Goal: Task Accomplishment & Management: Manage account settings

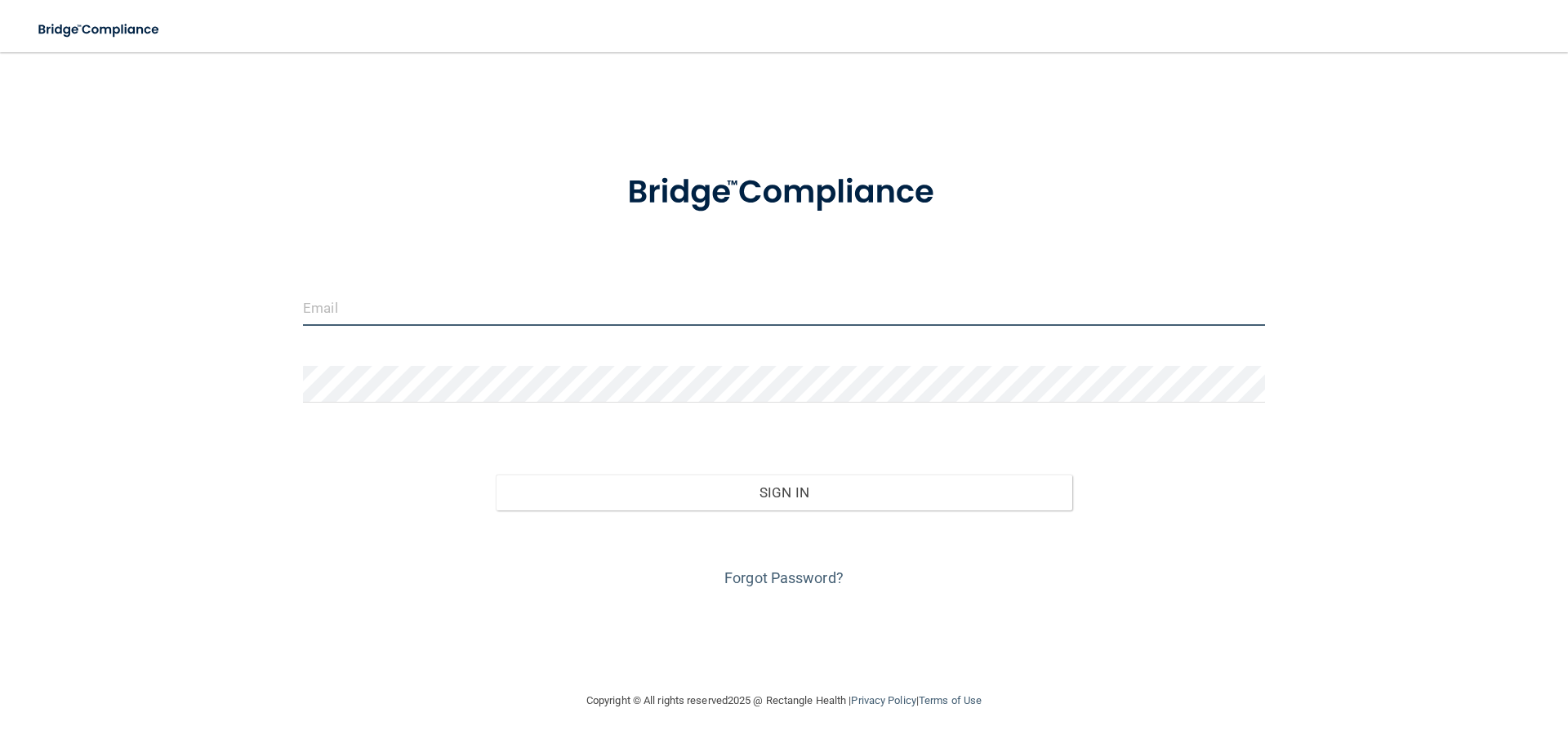
click at [644, 315] on input "email" at bounding box center [784, 306] width 962 height 37
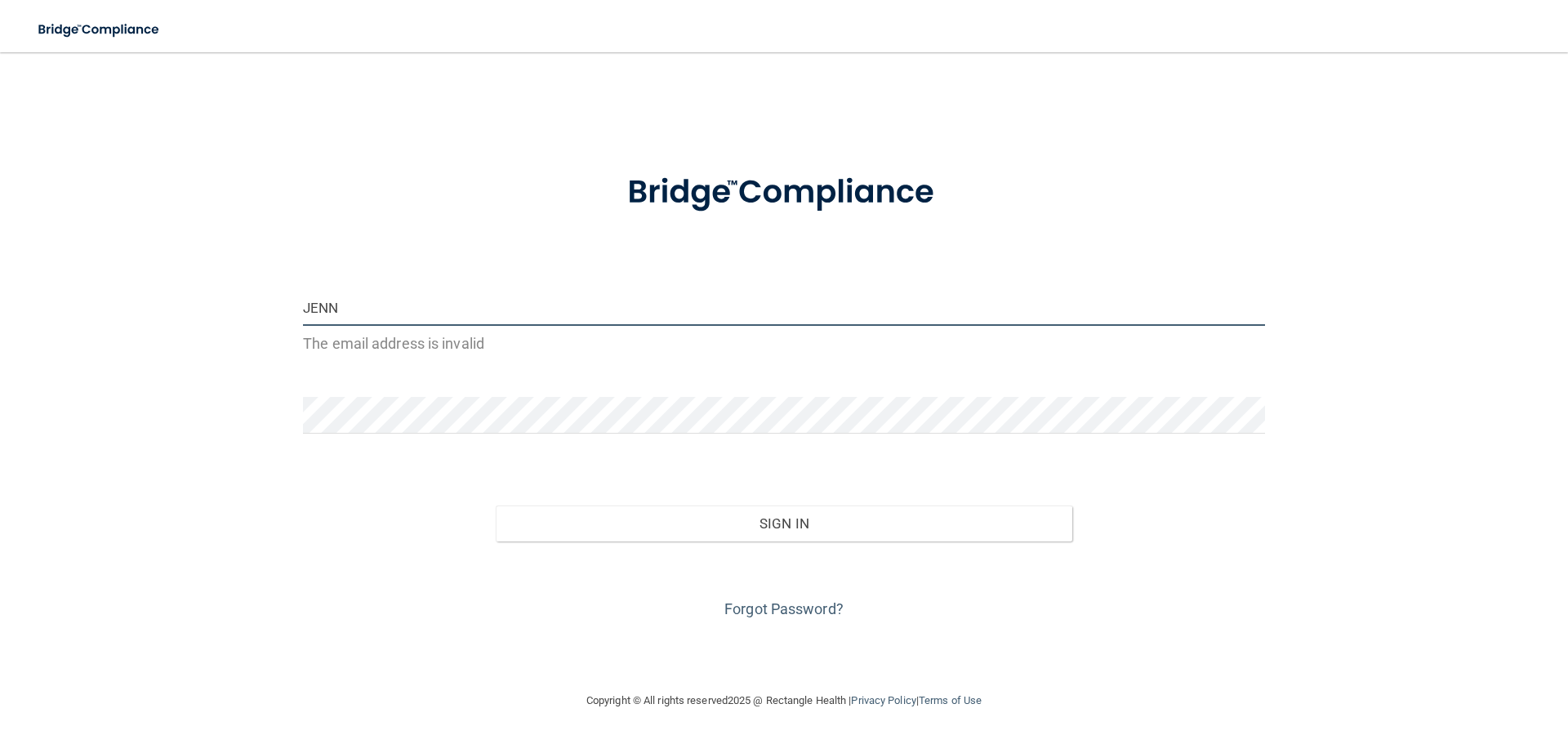
type input "[EMAIL_ADDRESS][DOMAIN_NAME]"
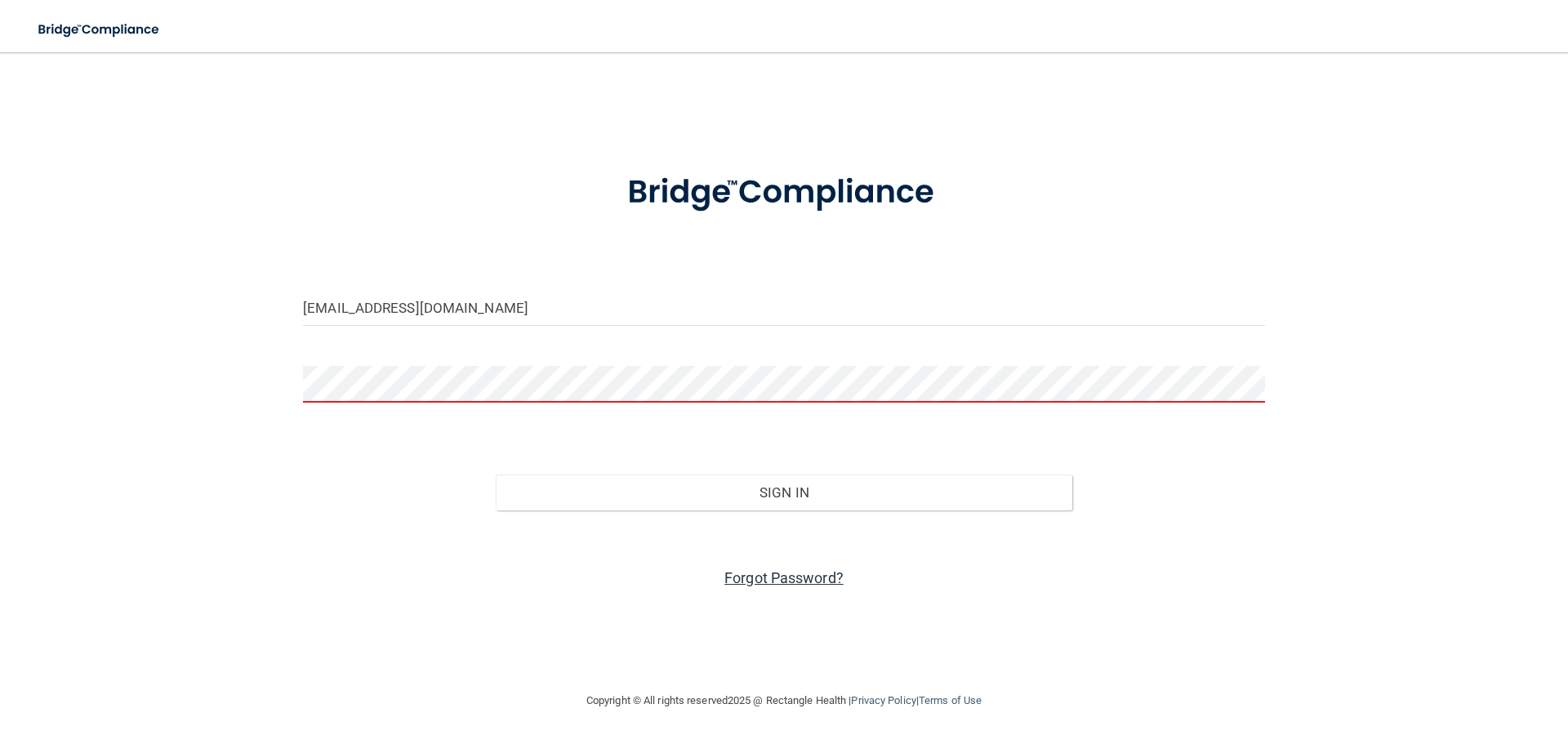
click at [808, 575] on link "Forgot Password?" at bounding box center [784, 577] width 119 height 17
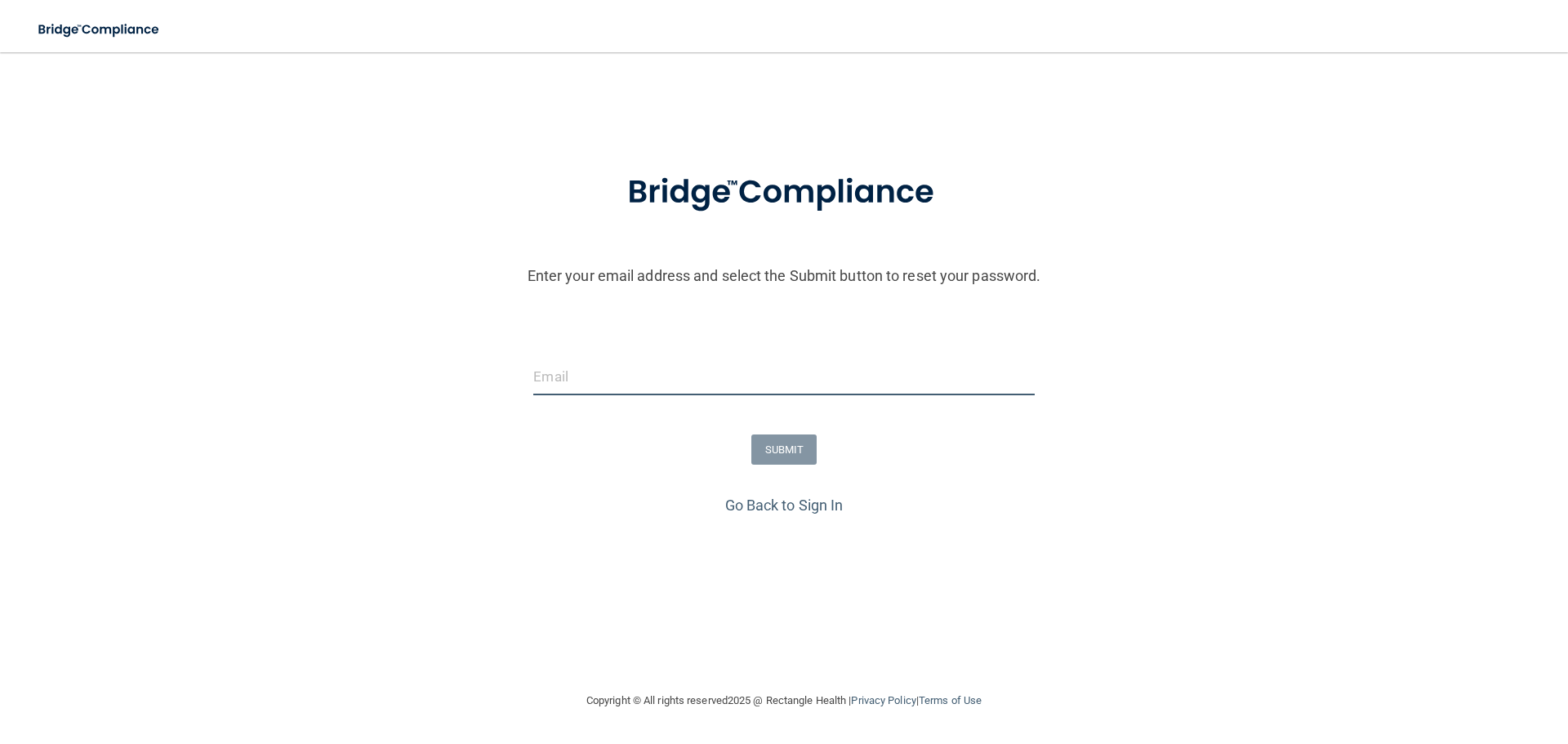
click at [643, 371] on input "email" at bounding box center [784, 376] width 500 height 37
type input "[EMAIL_ADDRESS][DOMAIN_NAME]"
click at [788, 447] on button "SUBMIT" at bounding box center [784, 449] width 67 height 30
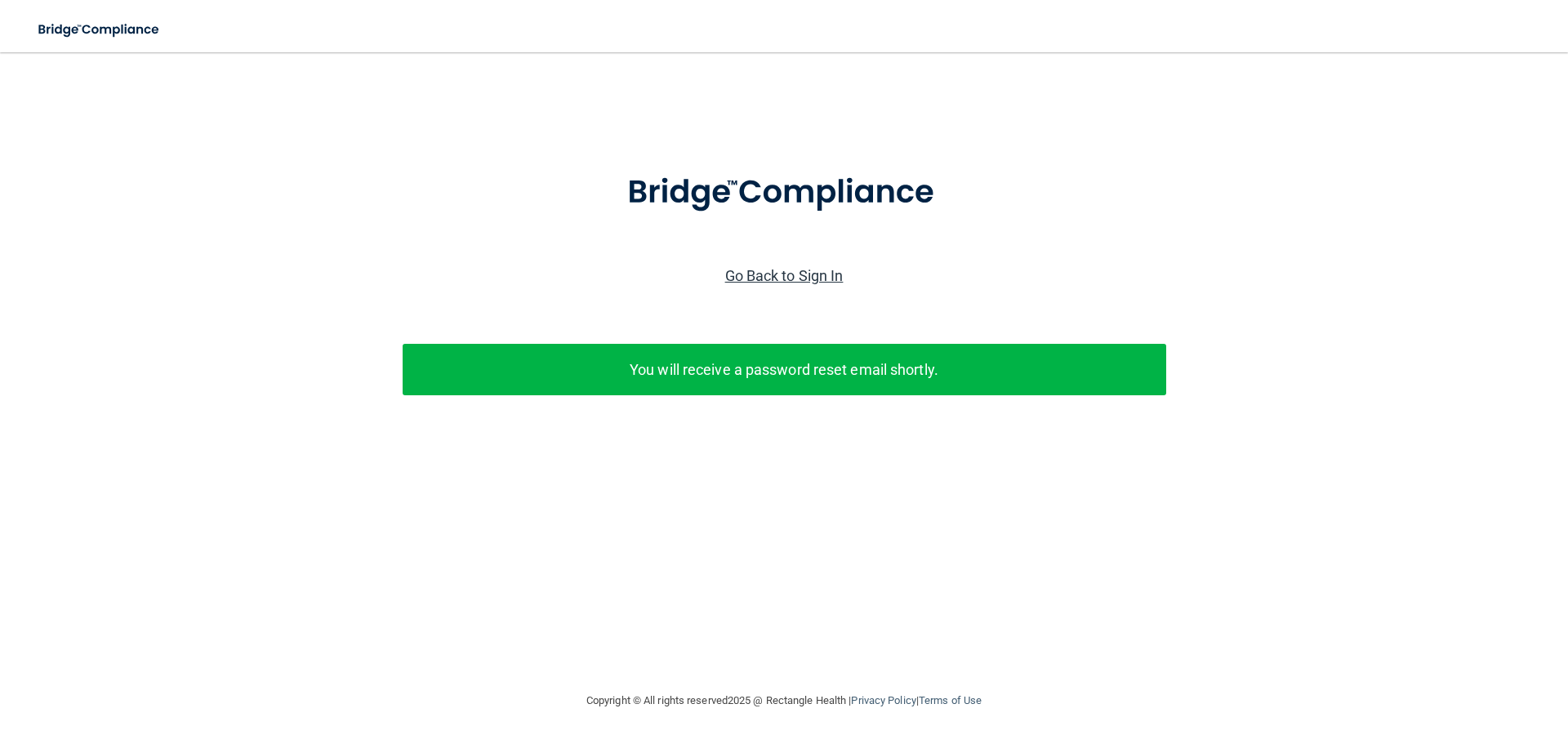
click at [811, 276] on link "Go Back to Sign In" at bounding box center [784, 275] width 118 height 17
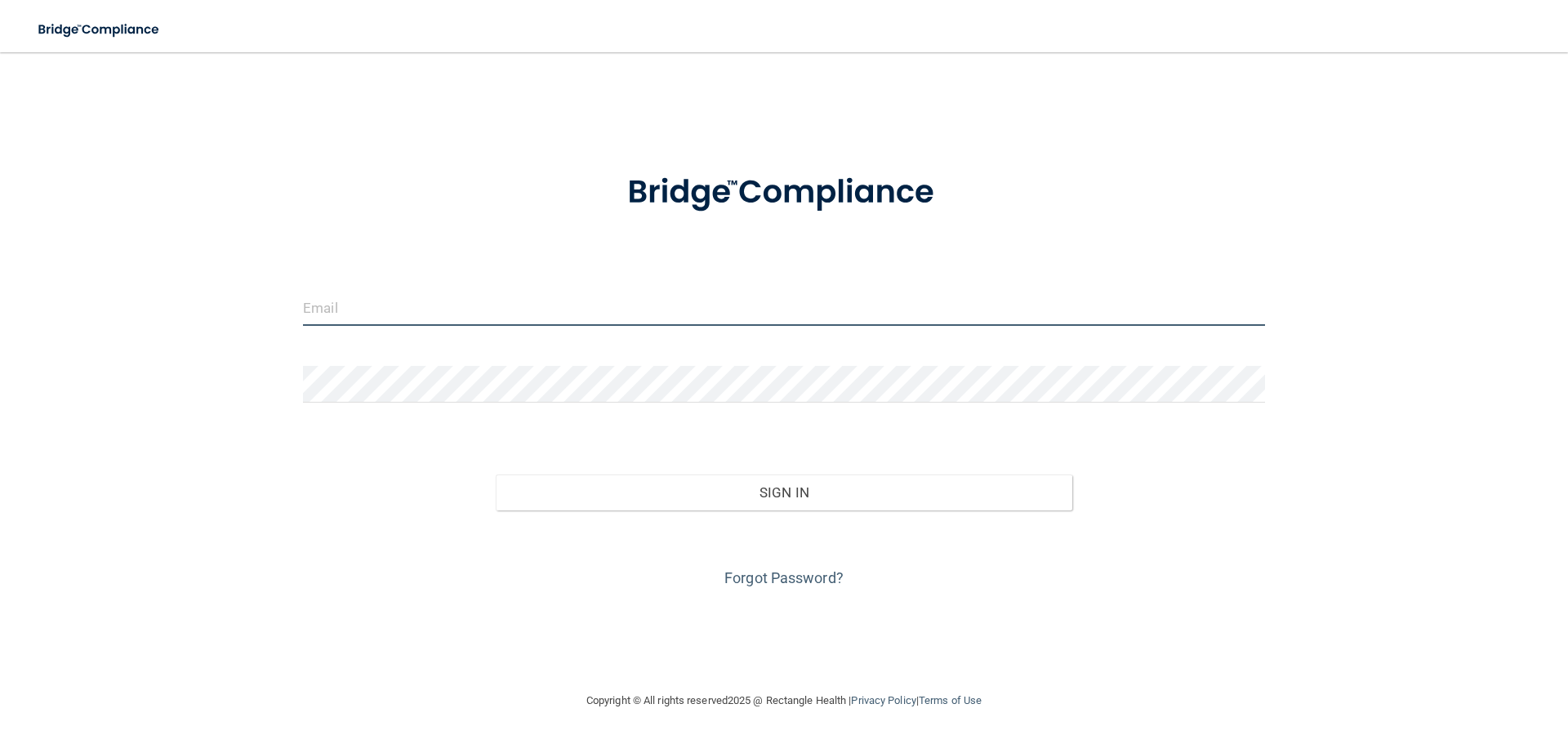
drag, startPoint x: 530, startPoint y: 307, endPoint x: 552, endPoint y: 316, distance: 23.8
click at [531, 305] on input "email" at bounding box center [784, 306] width 962 height 37
type input "[EMAIL_ADDRESS][DOMAIN_NAME]"
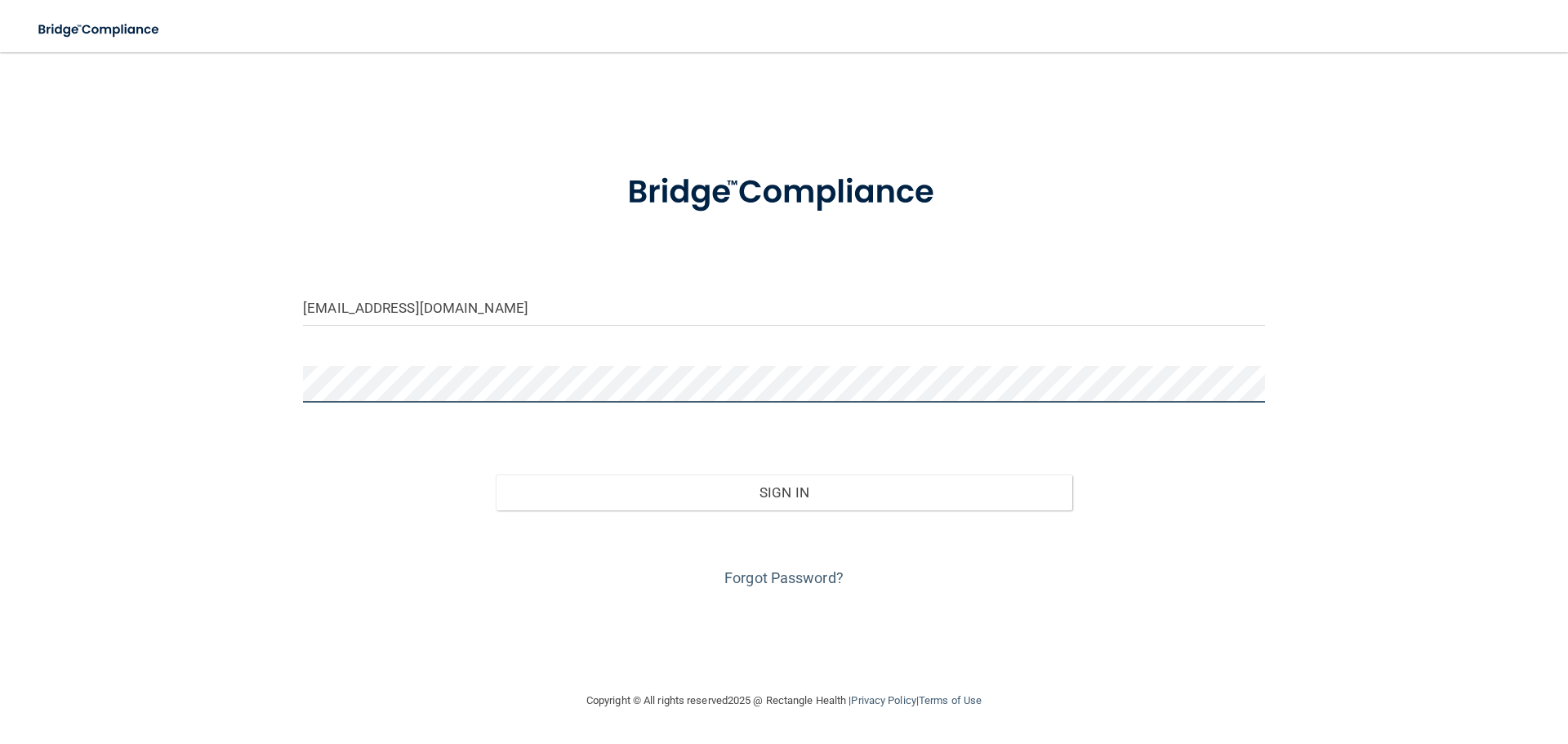
click at [496, 474] on button "Sign In" at bounding box center [784, 492] width 577 height 36
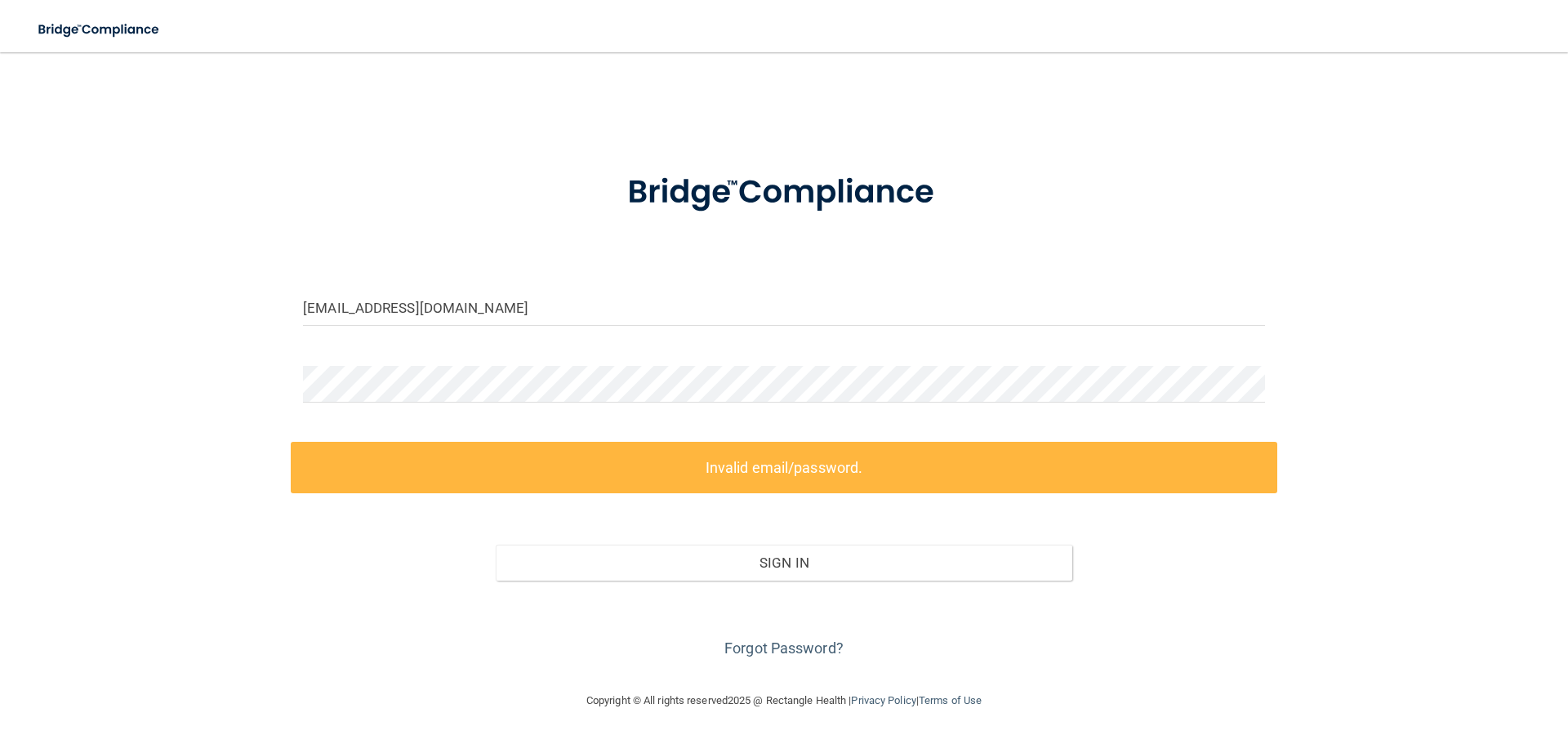
click at [857, 402] on div at bounding box center [784, 390] width 986 height 49
click at [69, 321] on div "jenniferlauren1389@gmail.com Invalid email/password. You don't have permission …" at bounding box center [784, 371] width 1502 height 605
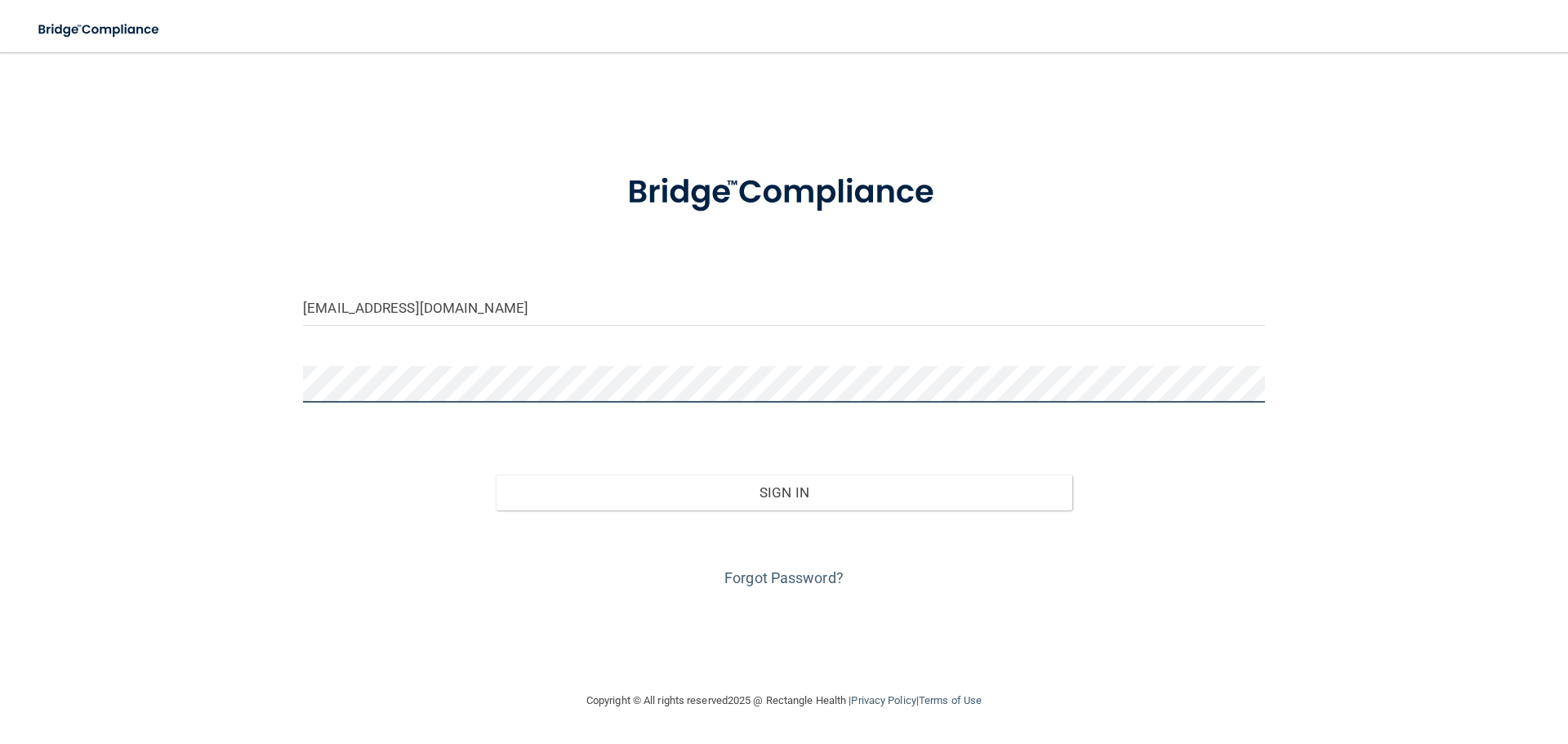
click at [496, 474] on button "Sign In" at bounding box center [784, 492] width 577 height 36
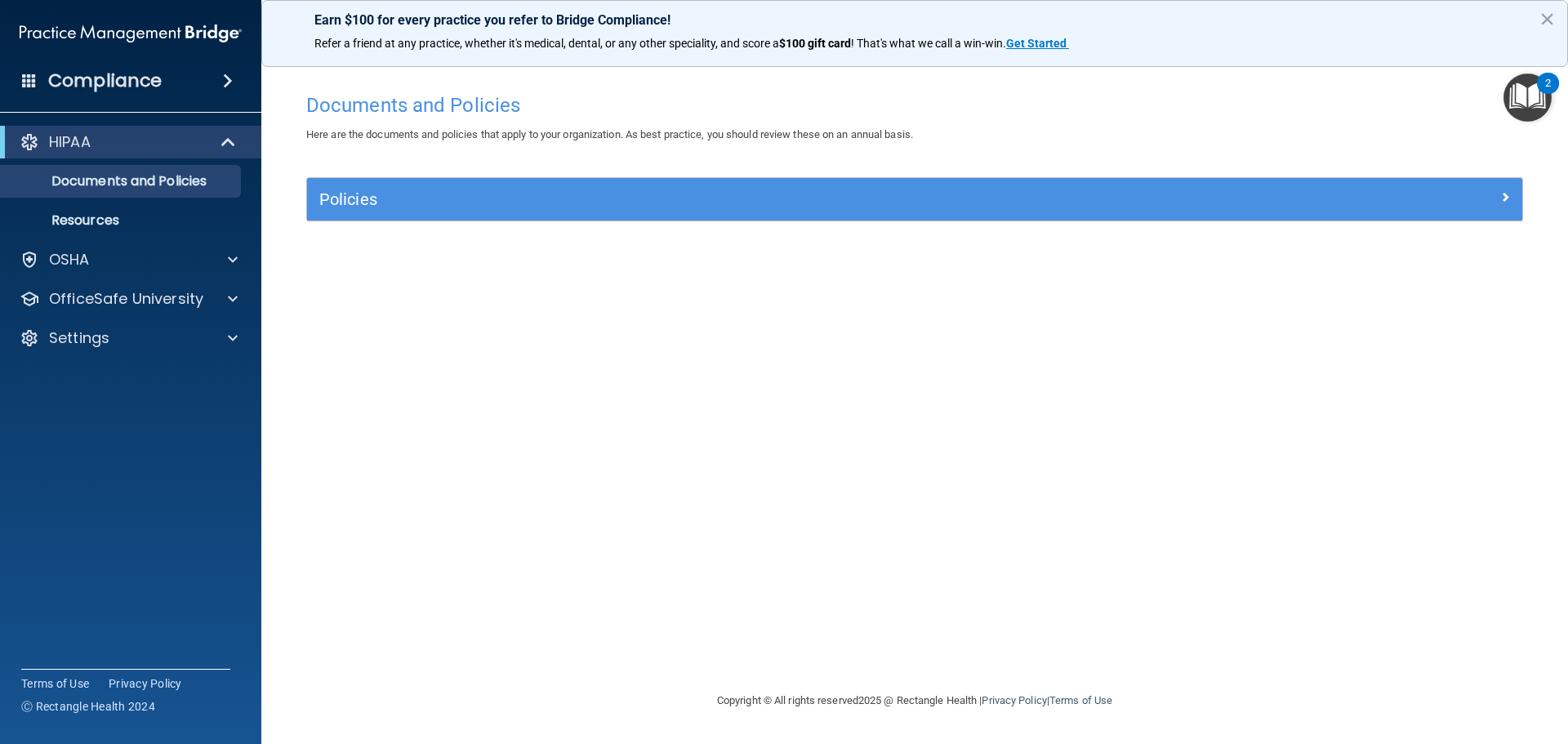
drag, startPoint x: 688, startPoint y: 454, endPoint x: 694, endPoint y: 443, distance: 12.5
click at [694, 446] on div "Documents and Policies Here are the documents and policies that apply to your o…" at bounding box center [915, 388] width 1241 height 605
click at [183, 143] on div "HIPAA" at bounding box center [108, 141] width 202 height 20
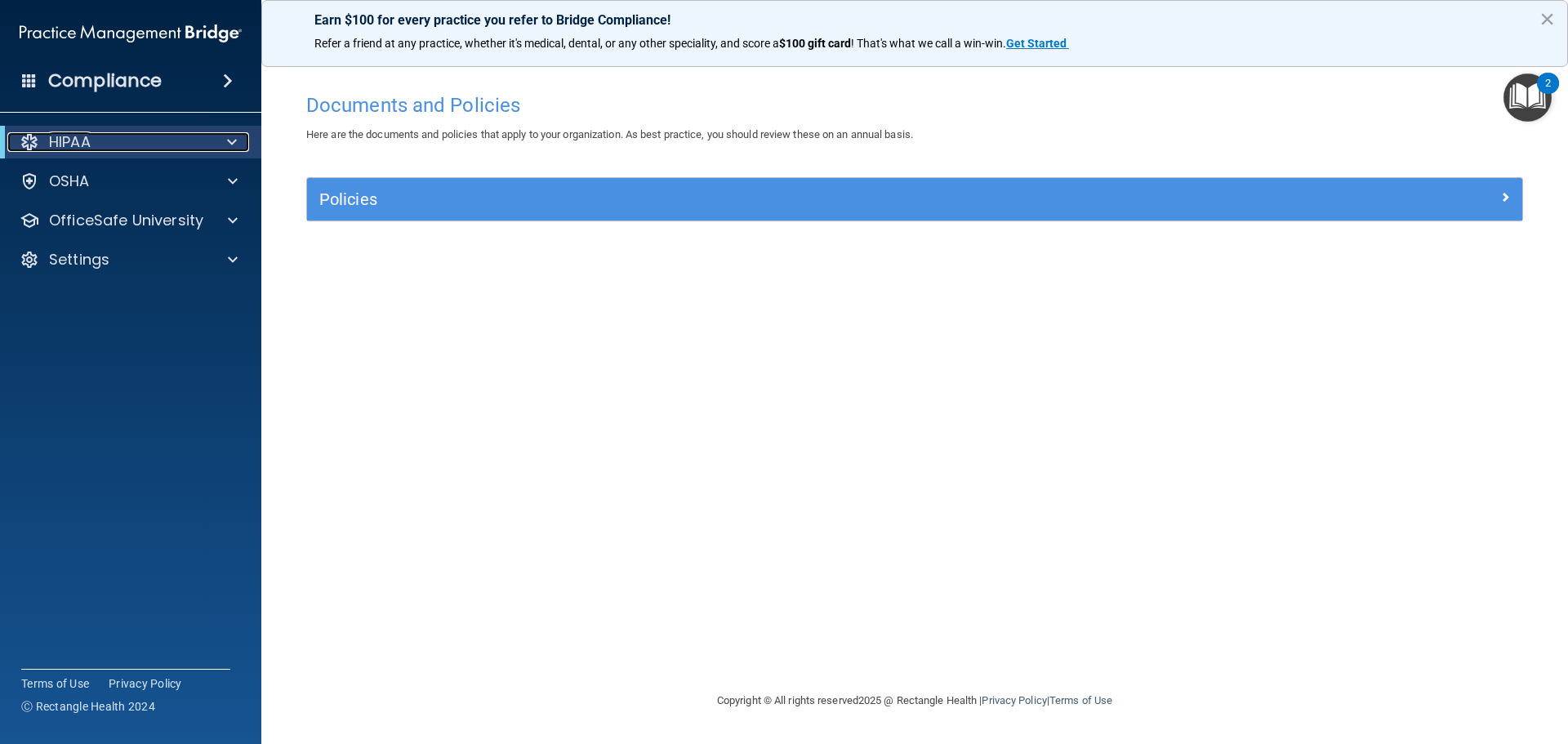
click at [212, 139] on div at bounding box center [229, 141] width 40 height 20
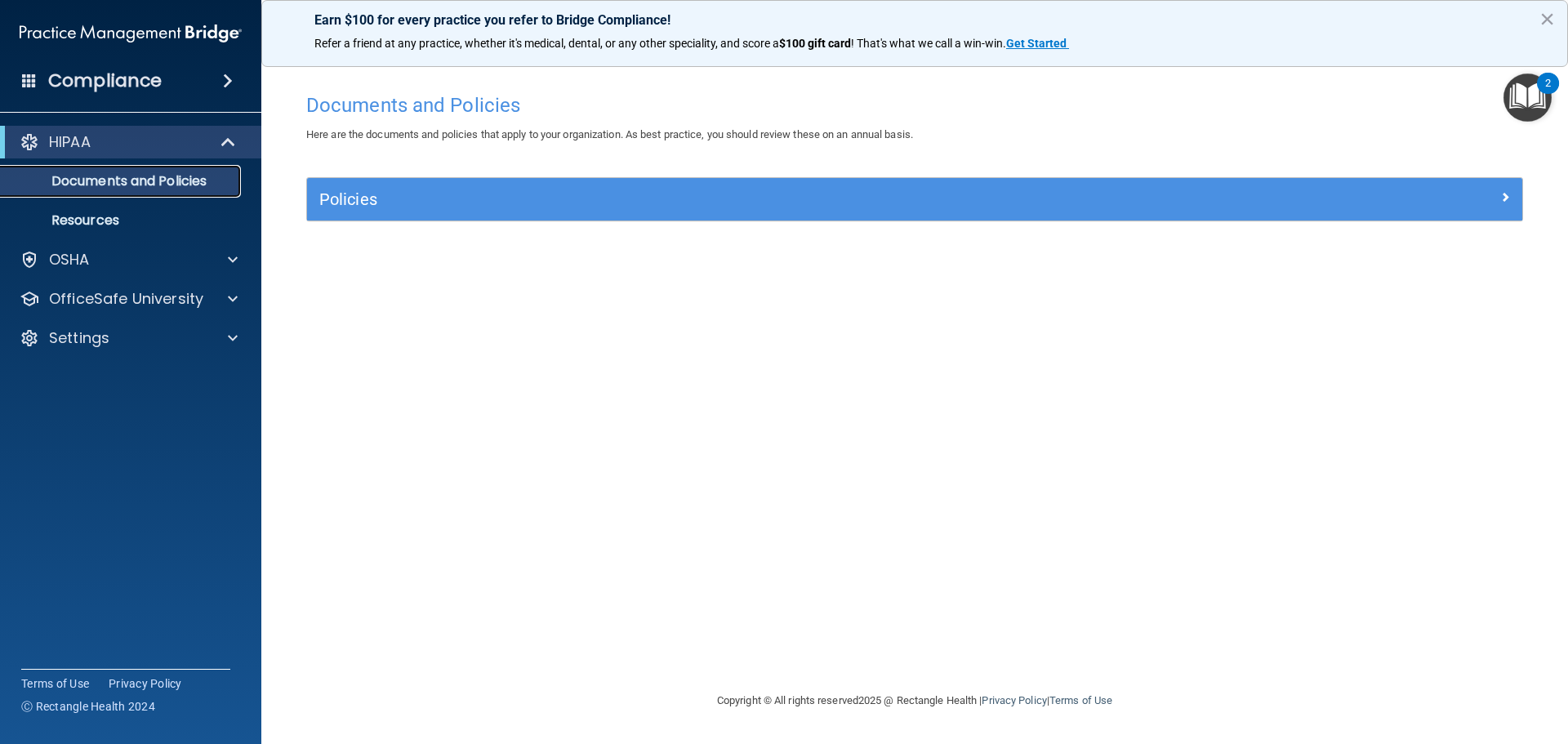
click at [170, 181] on p "Documents and Policies" at bounding box center [122, 181] width 223 height 16
click at [116, 225] on p "Resources" at bounding box center [122, 219] width 223 height 16
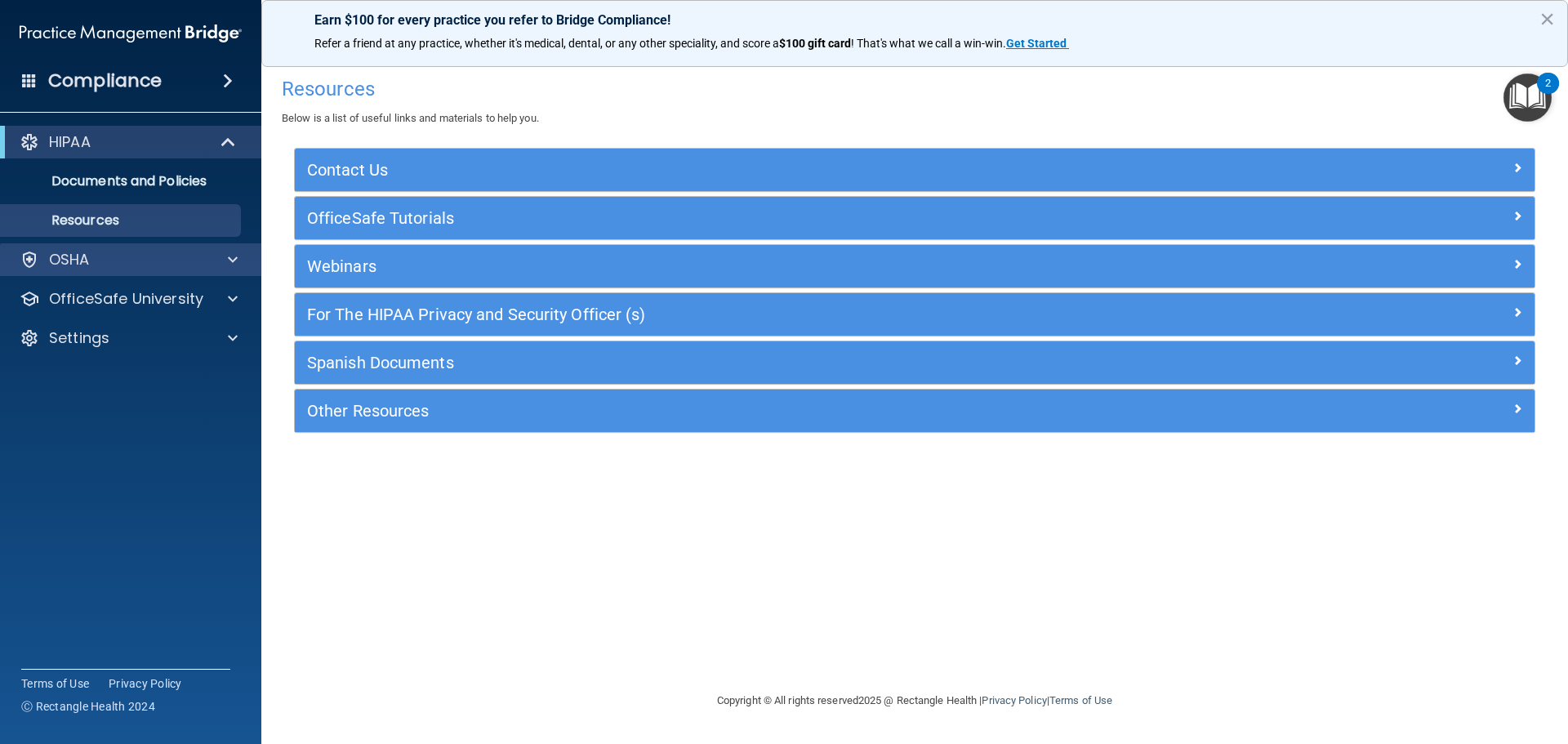
click at [73, 271] on div "OSHA" at bounding box center [131, 260] width 262 height 33
click at [234, 258] on span at bounding box center [232, 260] width 9 height 20
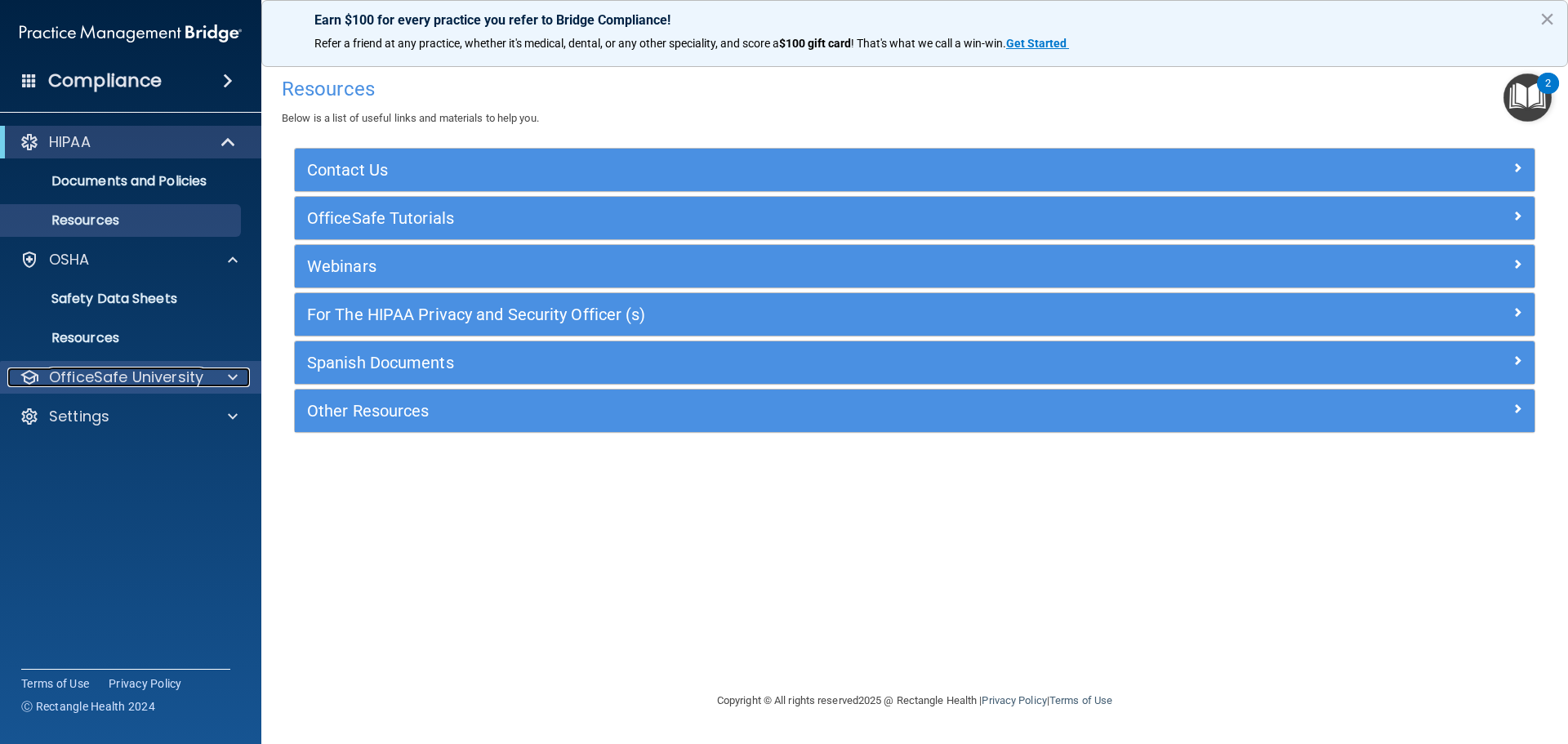
click at [185, 374] on p "OfficeSafe University" at bounding box center [126, 377] width 155 height 20
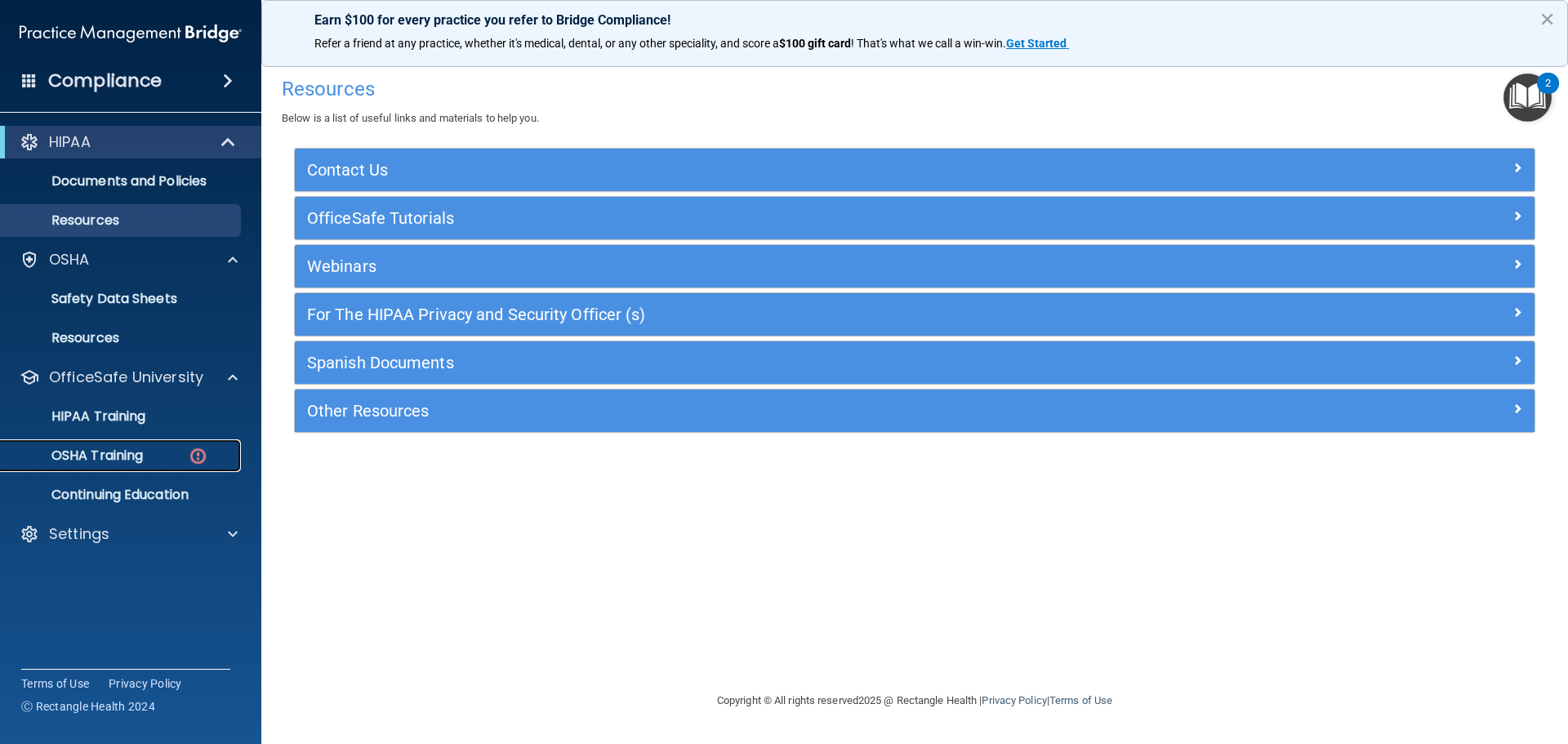
click at [133, 451] on p "OSHA Training" at bounding box center [76, 454] width 132 height 16
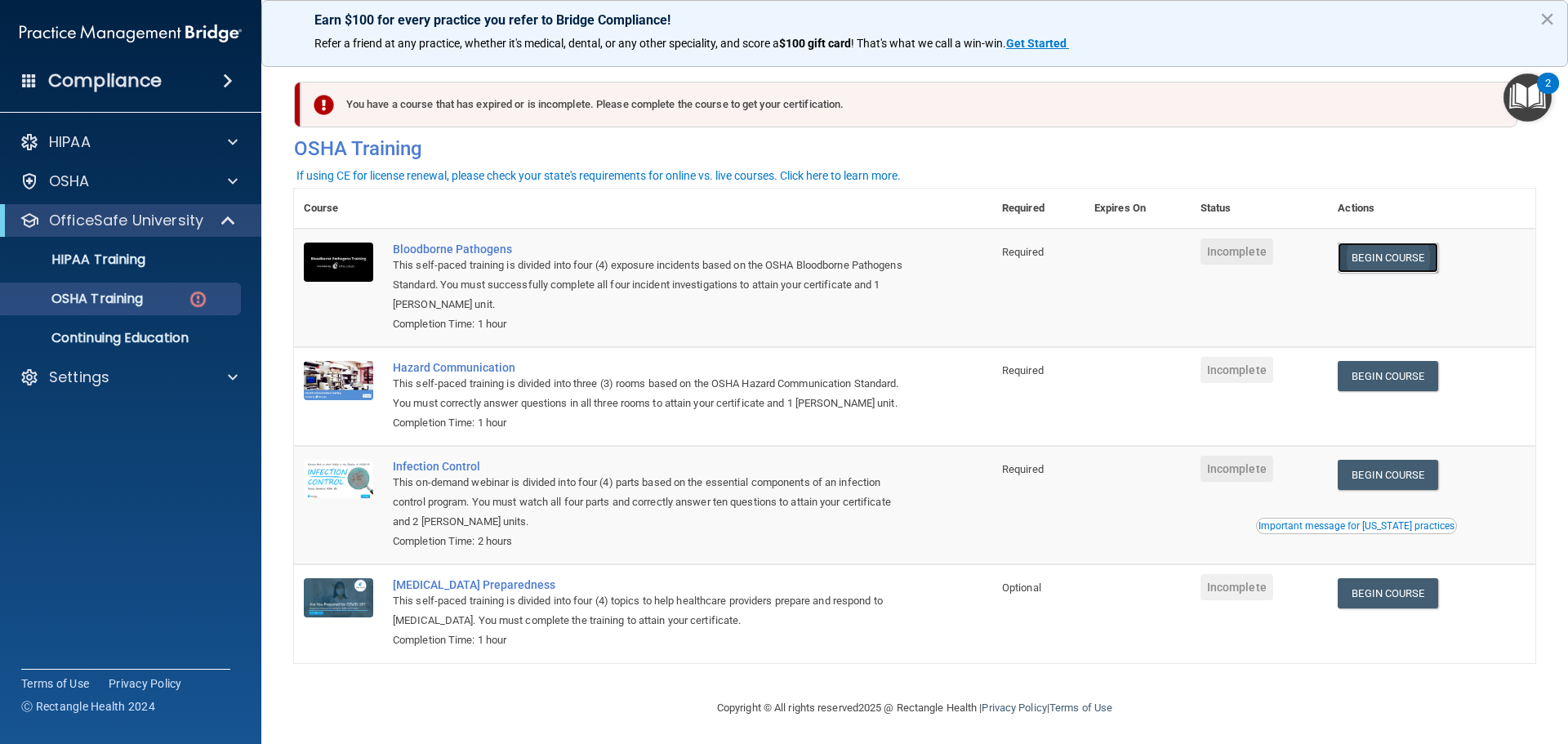
click at [1373, 259] on link "Begin Course" at bounding box center [1387, 258] width 99 height 30
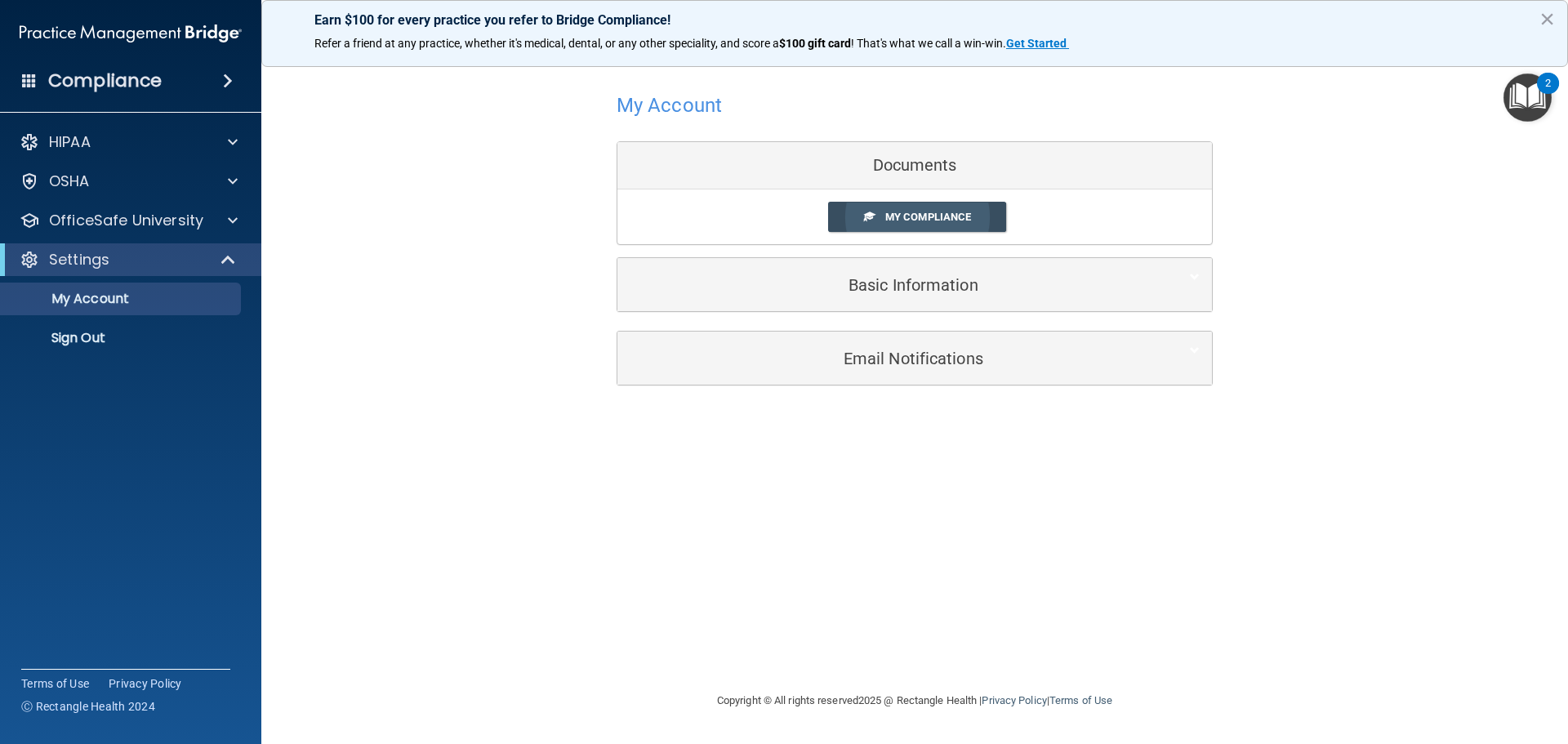
click at [993, 221] on link "My Compliance" at bounding box center [917, 216] width 179 height 30
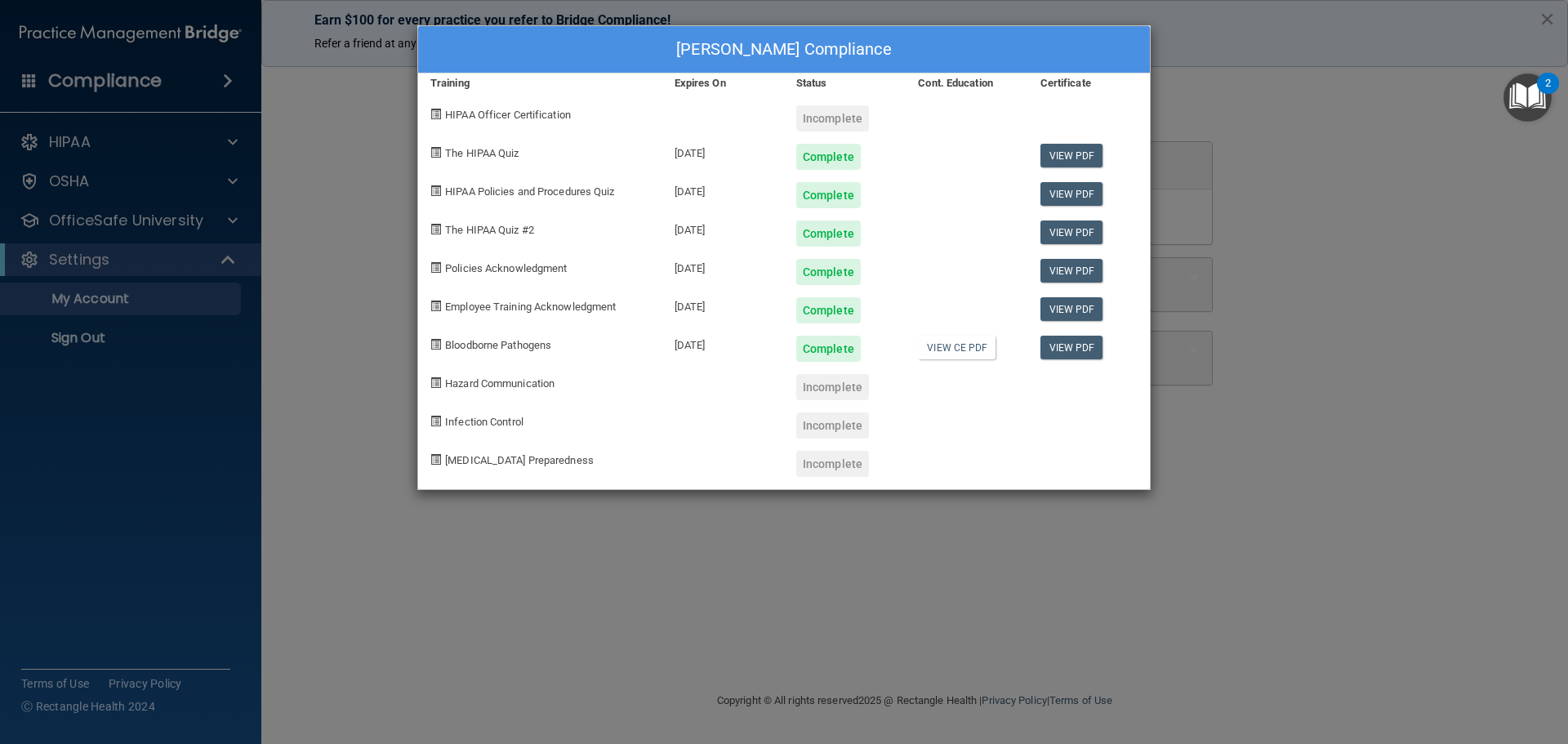
click at [1013, 377] on div at bounding box center [966, 380] width 122 height 38
click at [1066, 153] on link "View PDF" at bounding box center [1071, 155] width 63 height 23
click at [1068, 198] on link "View PDF" at bounding box center [1071, 193] width 63 height 23
click at [1084, 237] on link "View PDF" at bounding box center [1071, 231] width 63 height 23
click at [1061, 266] on link "View PDF" at bounding box center [1071, 270] width 63 height 23
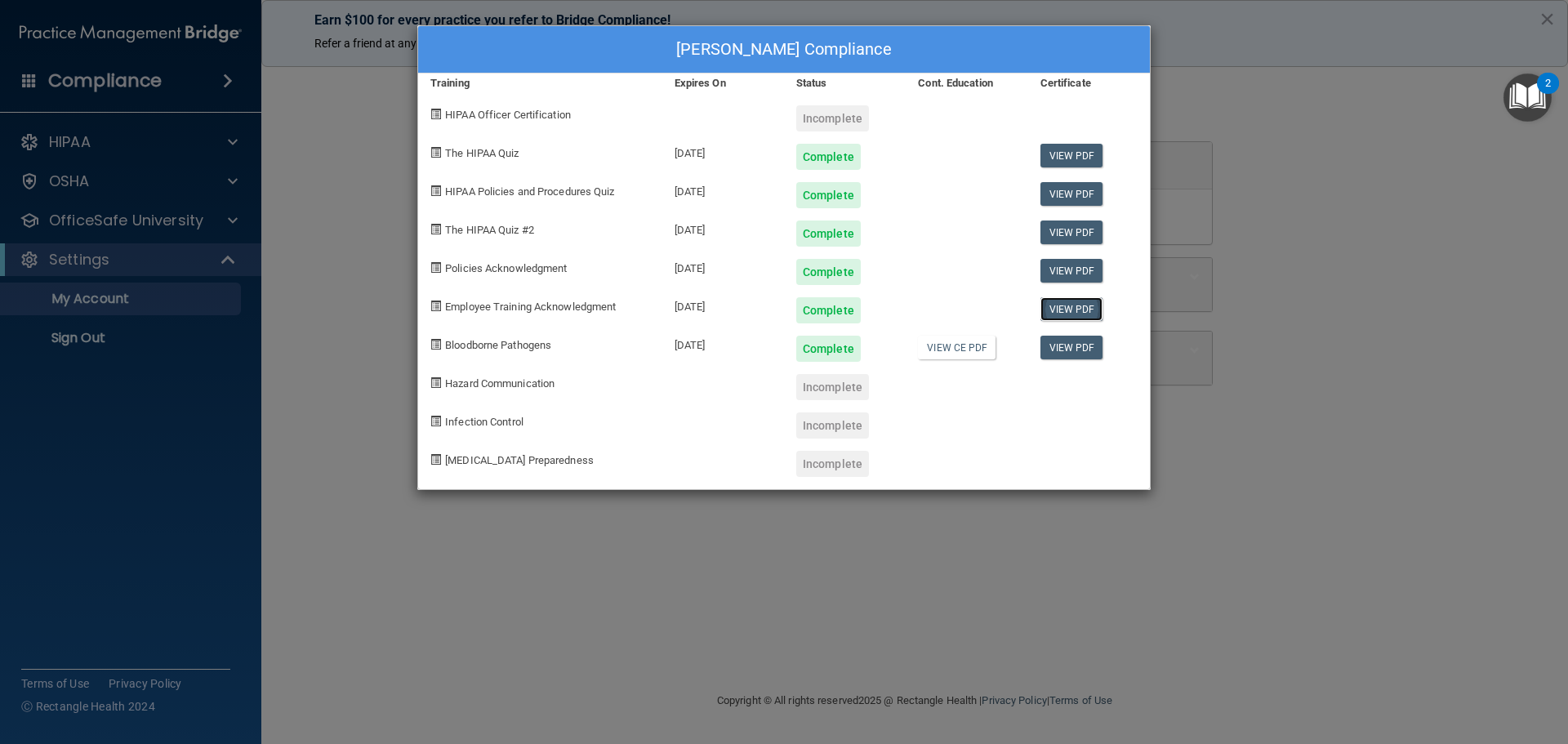
click at [1074, 309] on link "View PDF" at bounding box center [1071, 308] width 63 height 23
click at [1083, 345] on link "View PDF" at bounding box center [1071, 347] width 63 height 23
click at [807, 535] on div "Jennifer Behler's Compliance Training Expires On Status Cont. Education Certifi…" at bounding box center [784, 372] width 1568 height 744
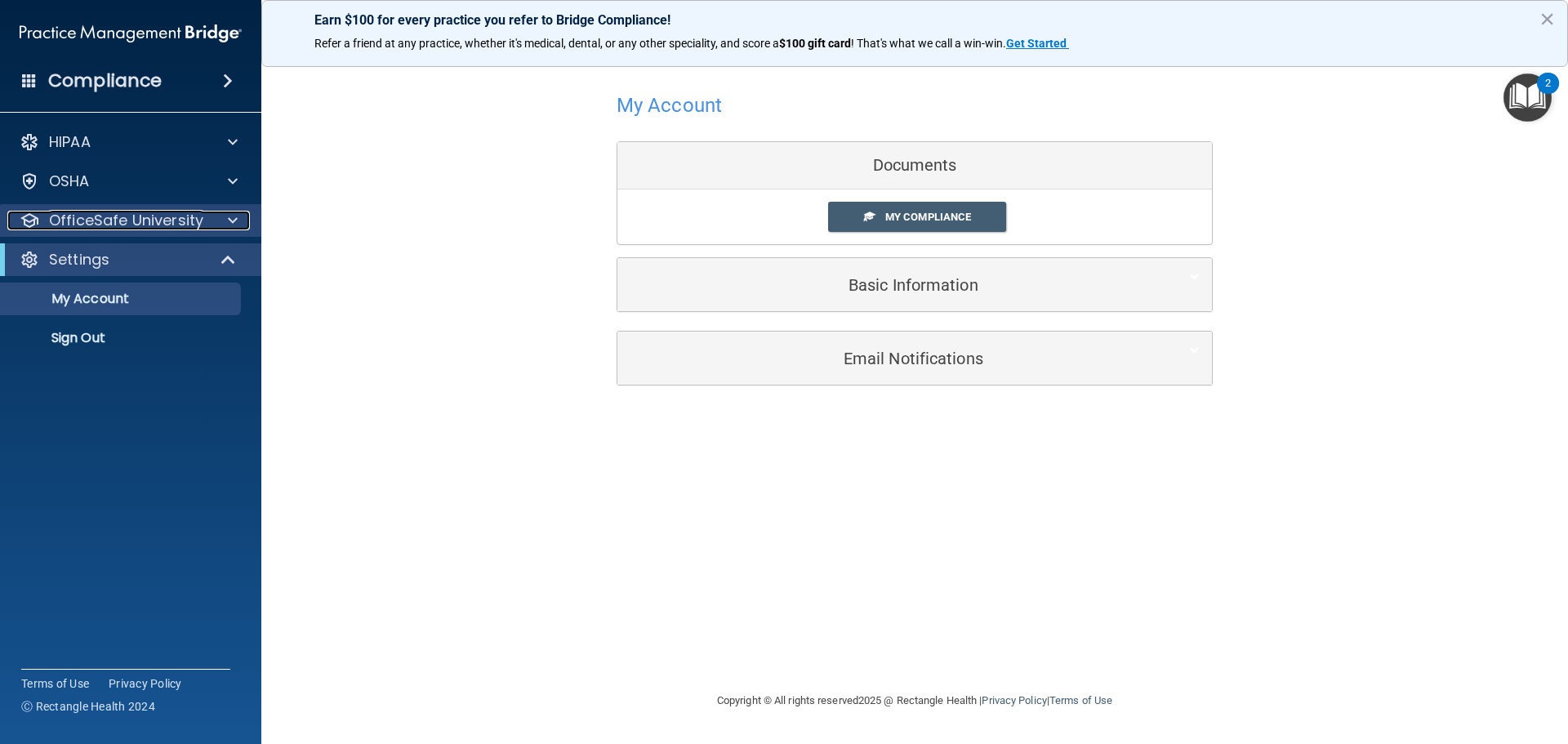
click at [227, 221] on div at bounding box center [231, 220] width 41 height 20
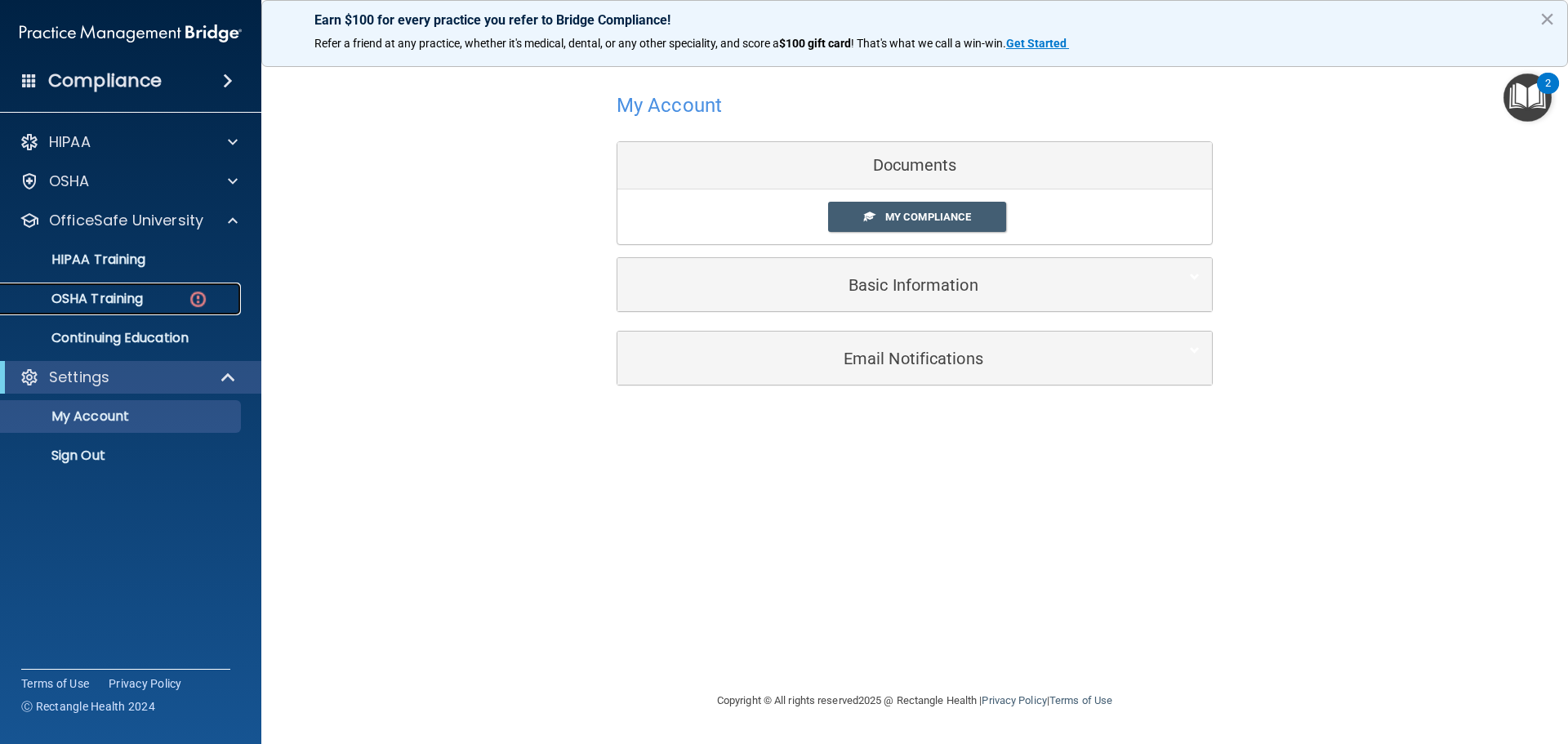
click at [181, 296] on div "OSHA Training" at bounding box center [122, 298] width 223 height 16
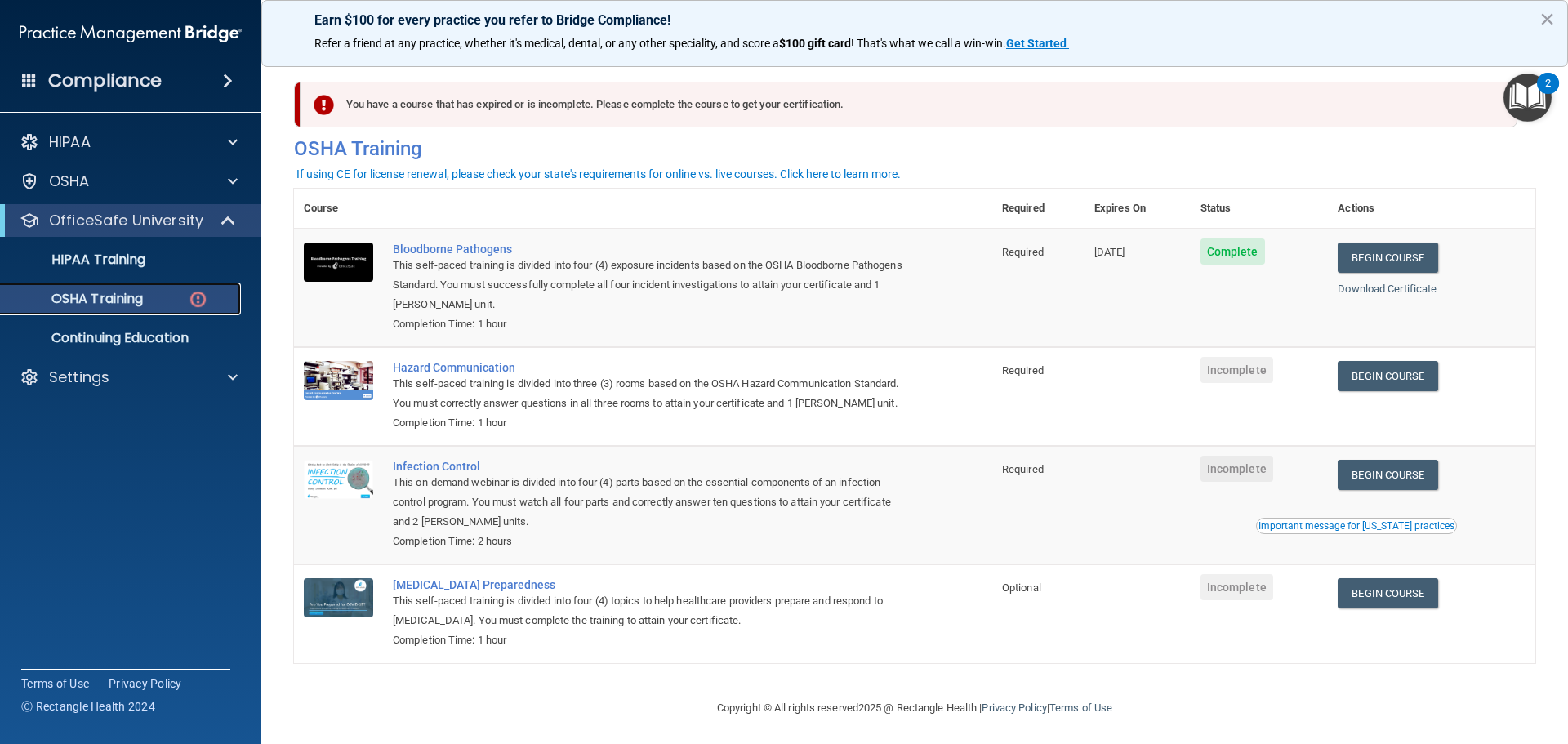
scroll to position [27, 0]
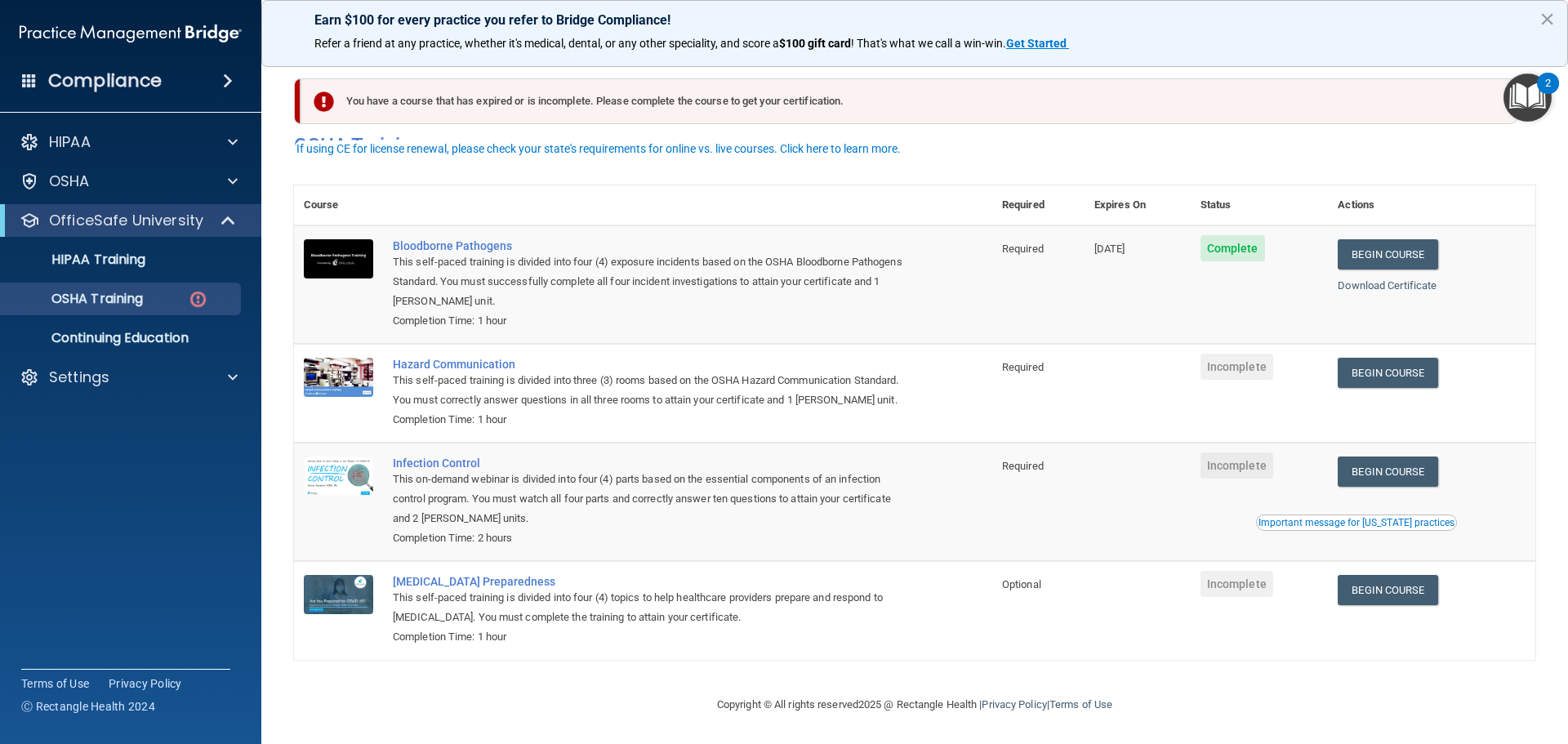
drag, startPoint x: 1017, startPoint y: 229, endPoint x: 1083, endPoint y: 314, distance: 107.6
click at [1017, 243] on span "Required" at bounding box center [1023, 248] width 41 height 12
drag, startPoint x: 1335, startPoint y: 282, endPoint x: 1383, endPoint y: 252, distance: 56.6
click at [1335, 282] on td "Begin Course Download Certificate" at bounding box center [1430, 284] width 207 height 118
click at [1391, 279] on link "Download Certificate" at bounding box center [1386, 285] width 98 height 12
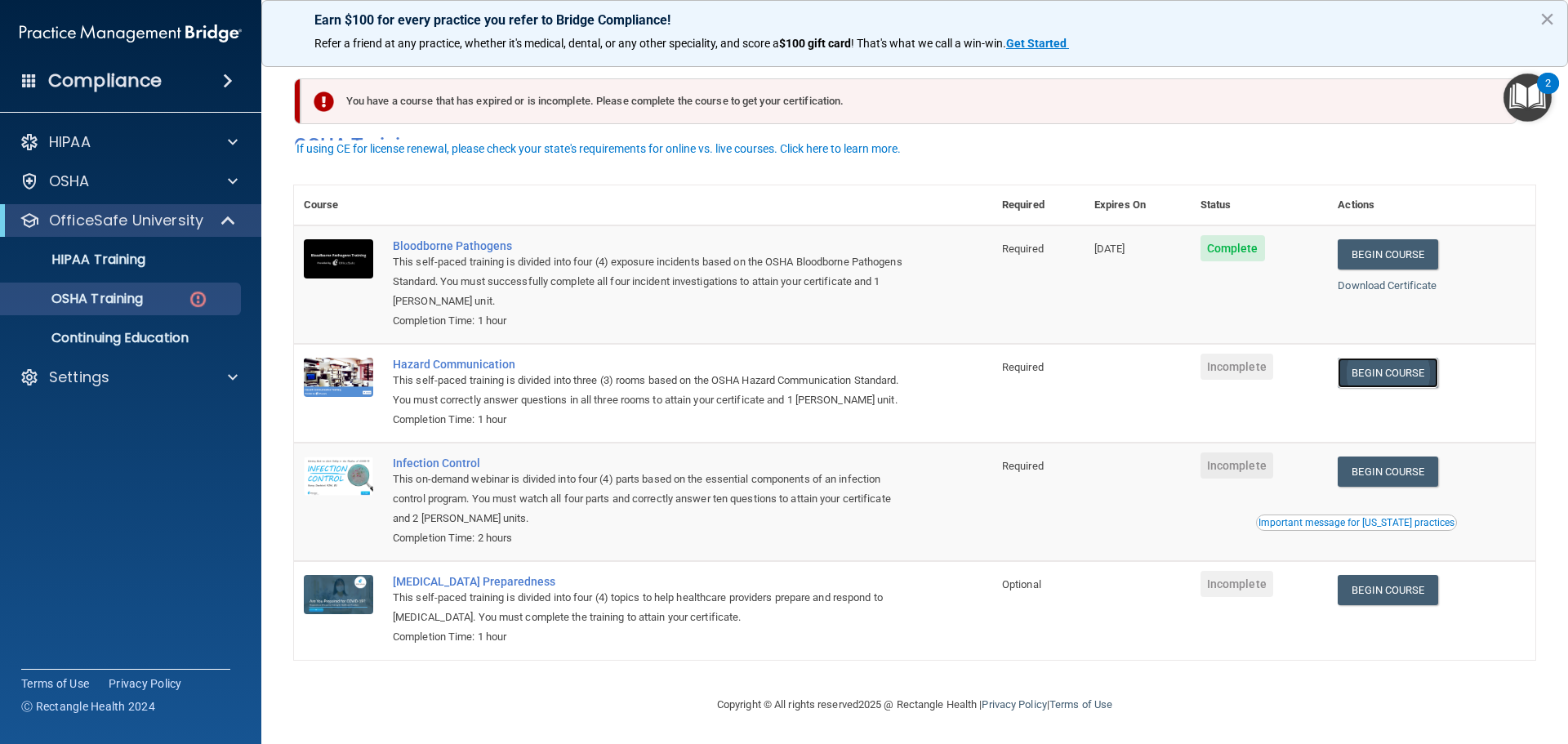
click at [1392, 358] on link "Begin Course" at bounding box center [1387, 373] width 99 height 30
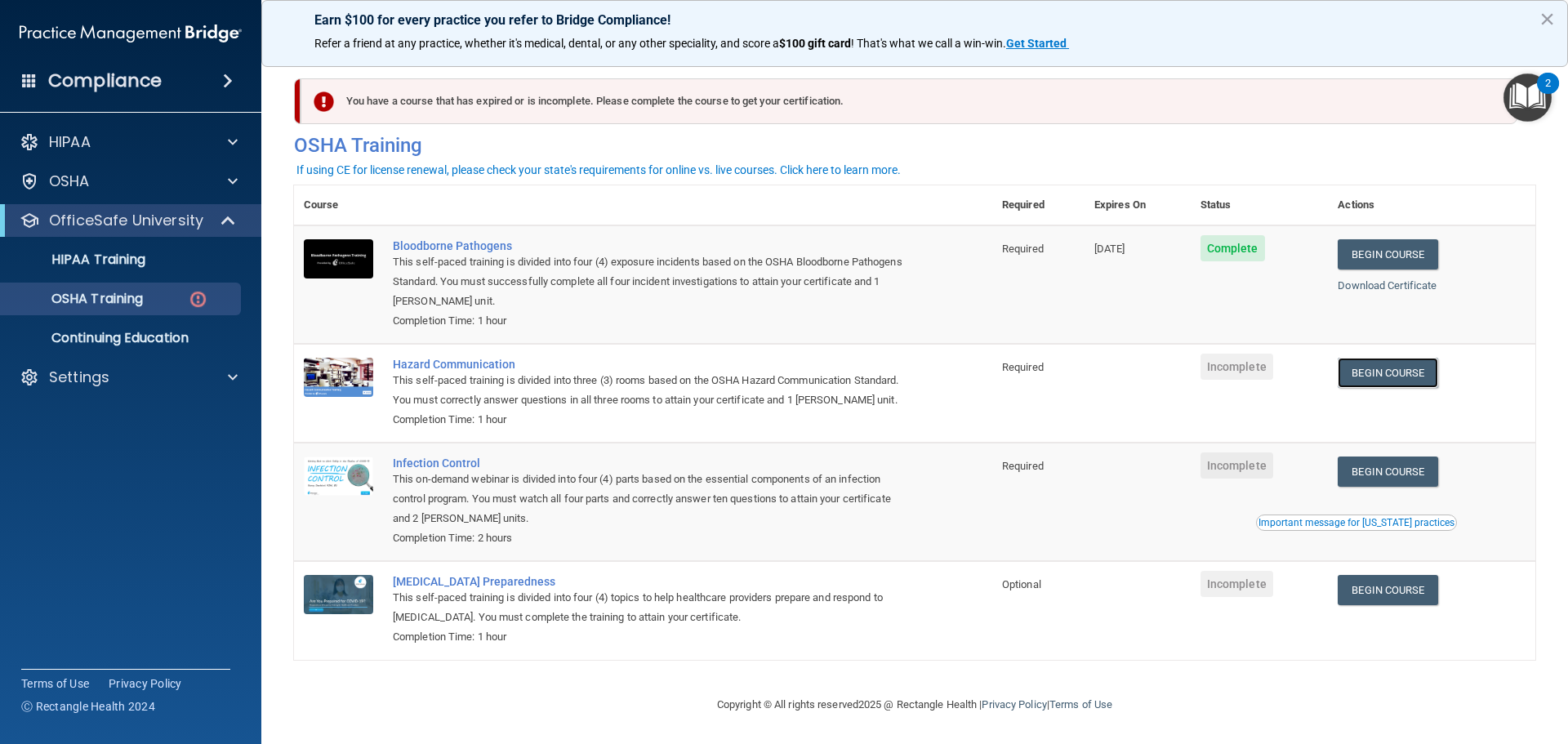
scroll to position [0, 0]
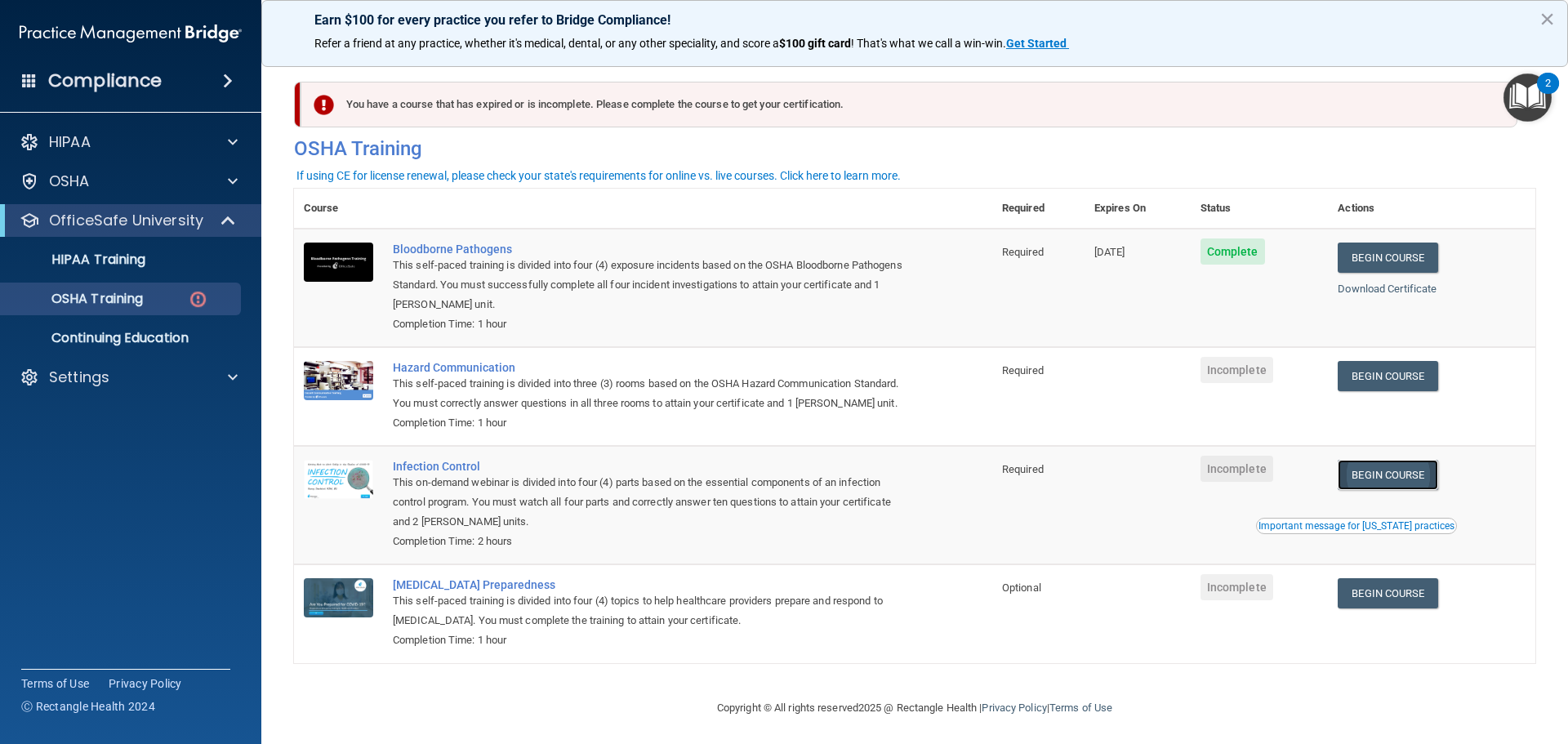
click at [1378, 490] on link "Begin Course" at bounding box center [1387, 474] width 99 height 30
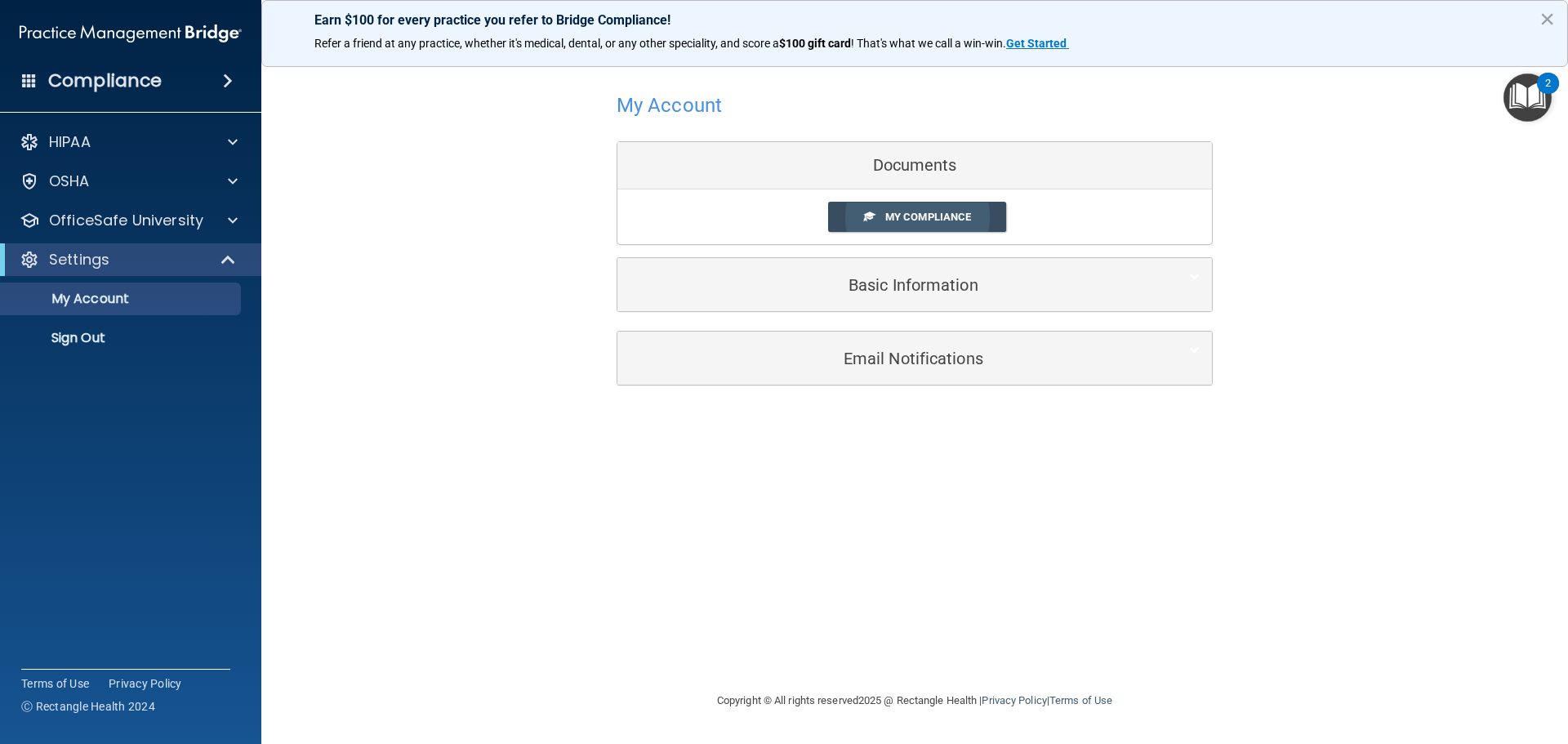
click at [916, 217] on span "My Compliance" at bounding box center [927, 216] width 85 height 12
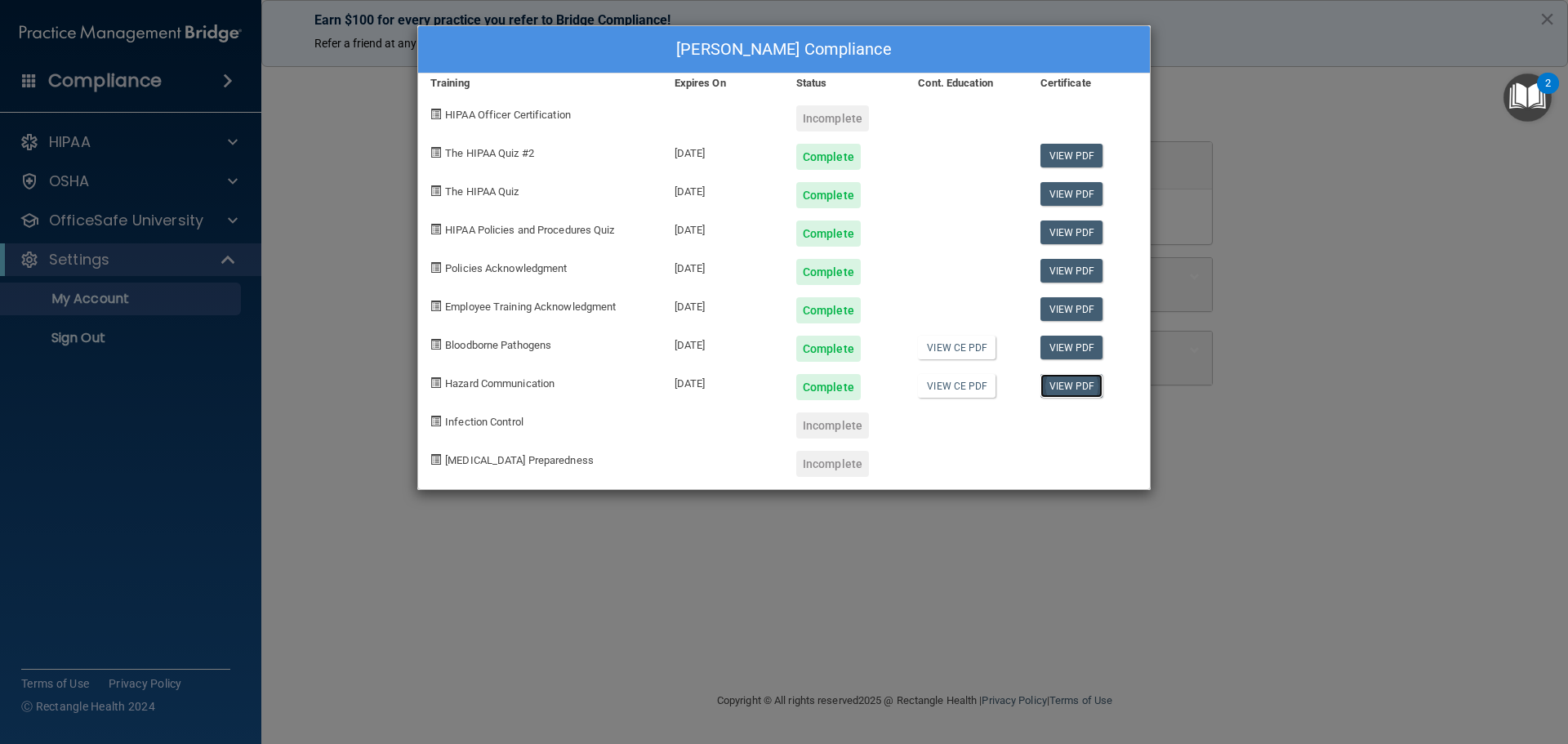
click at [1074, 383] on link "View PDF" at bounding box center [1071, 385] width 63 height 23
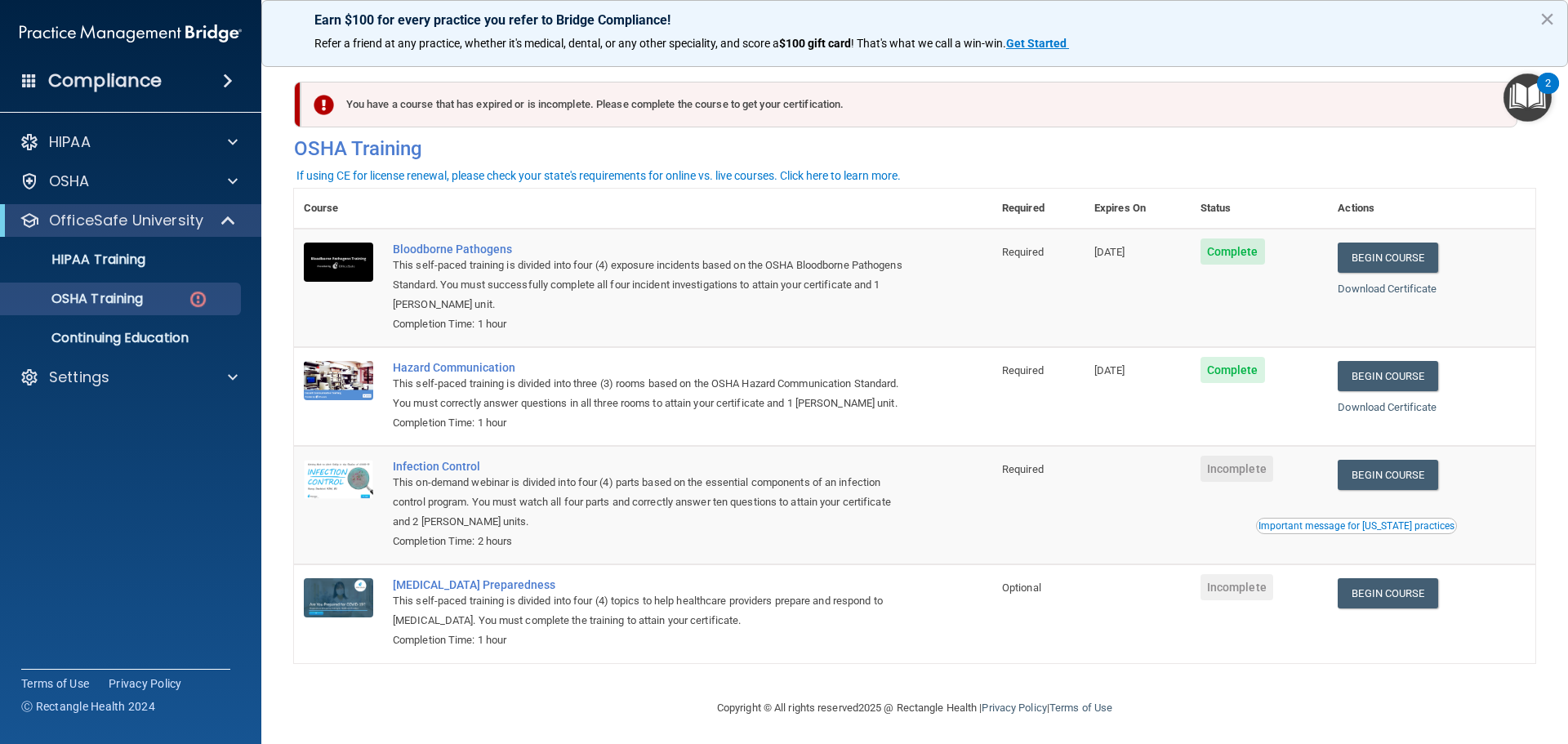
click at [1383, 480] on td "Begin Course Download Certificate Important message for California practices" at bounding box center [1430, 505] width 207 height 118
click at [1401, 487] on link "Begin Course" at bounding box center [1387, 474] width 99 height 30
click at [1392, 608] on link "Begin Course" at bounding box center [1387, 593] width 99 height 30
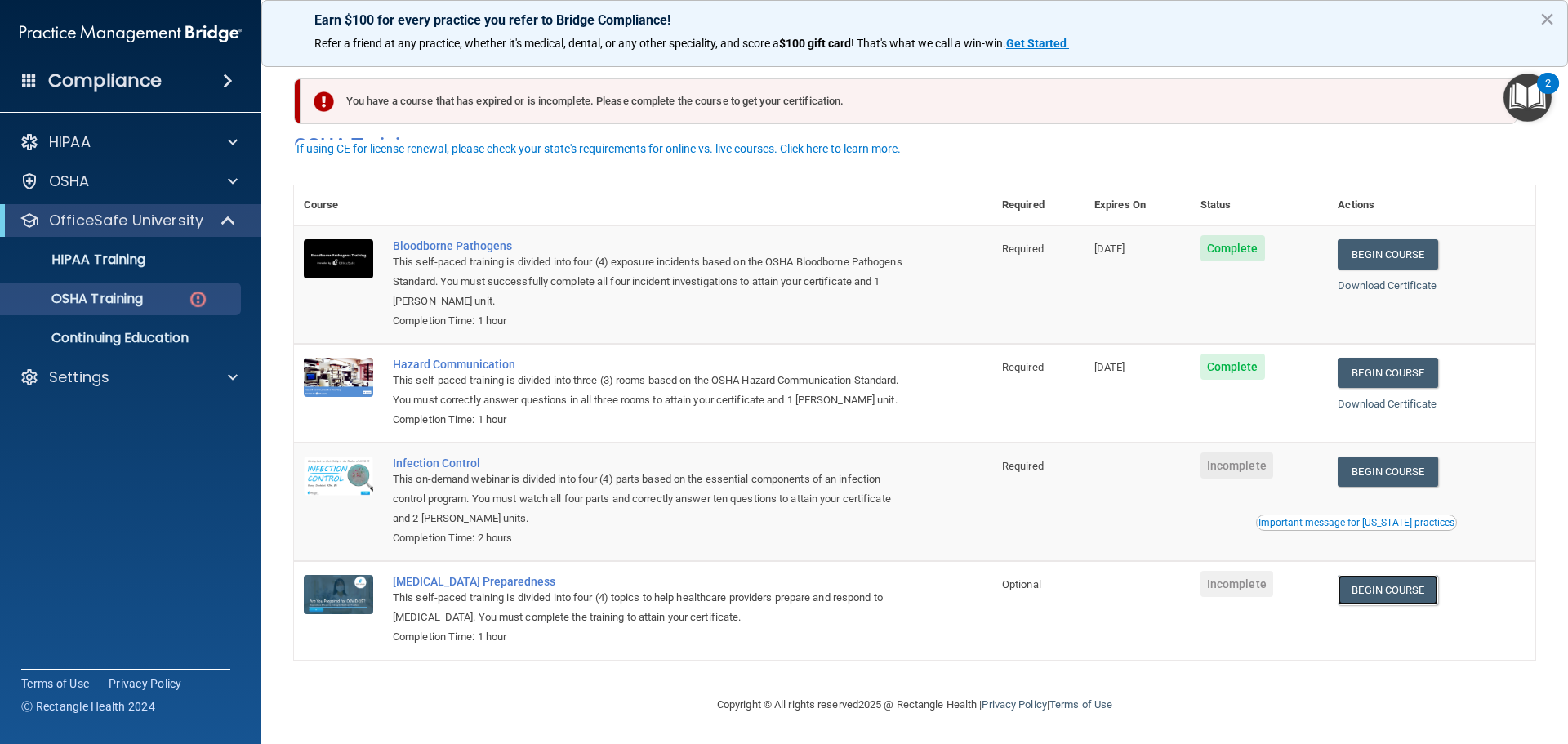
scroll to position [27, 0]
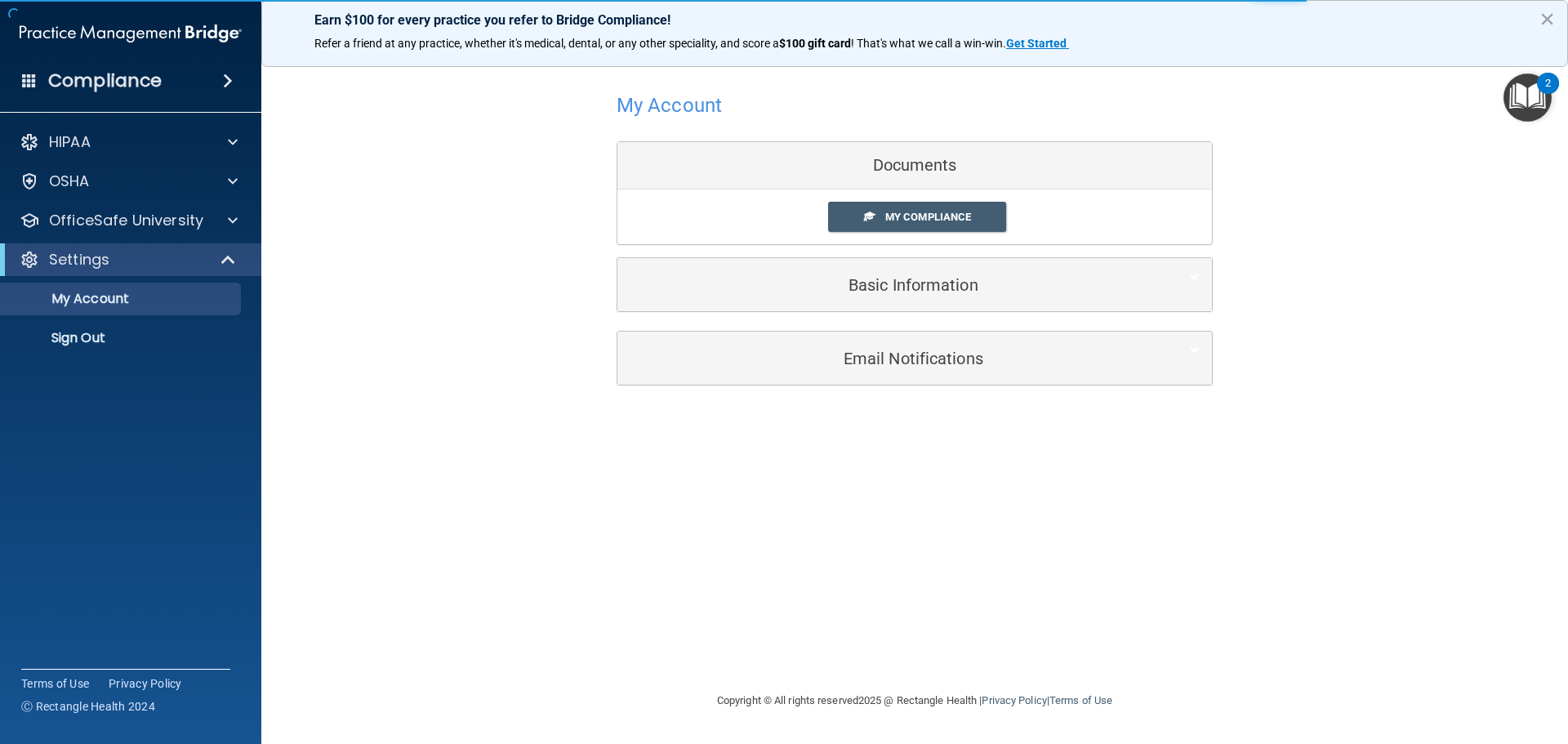
click at [1349, 552] on div "My Account Documents My Compliance My Compliance My BAA Basic Information Full …" at bounding box center [915, 371] width 1241 height 605
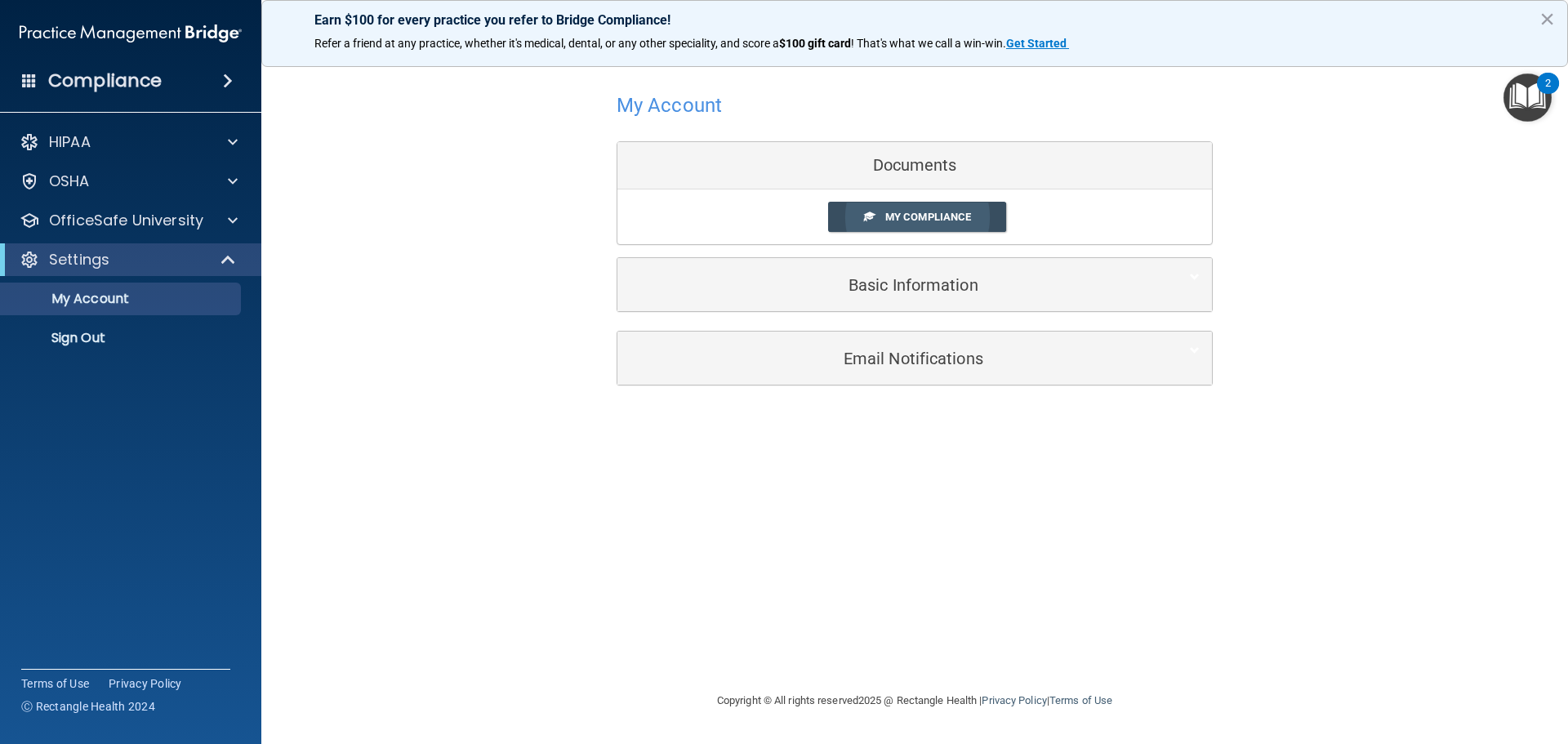
click at [914, 218] on span "My Compliance" at bounding box center [927, 216] width 85 height 12
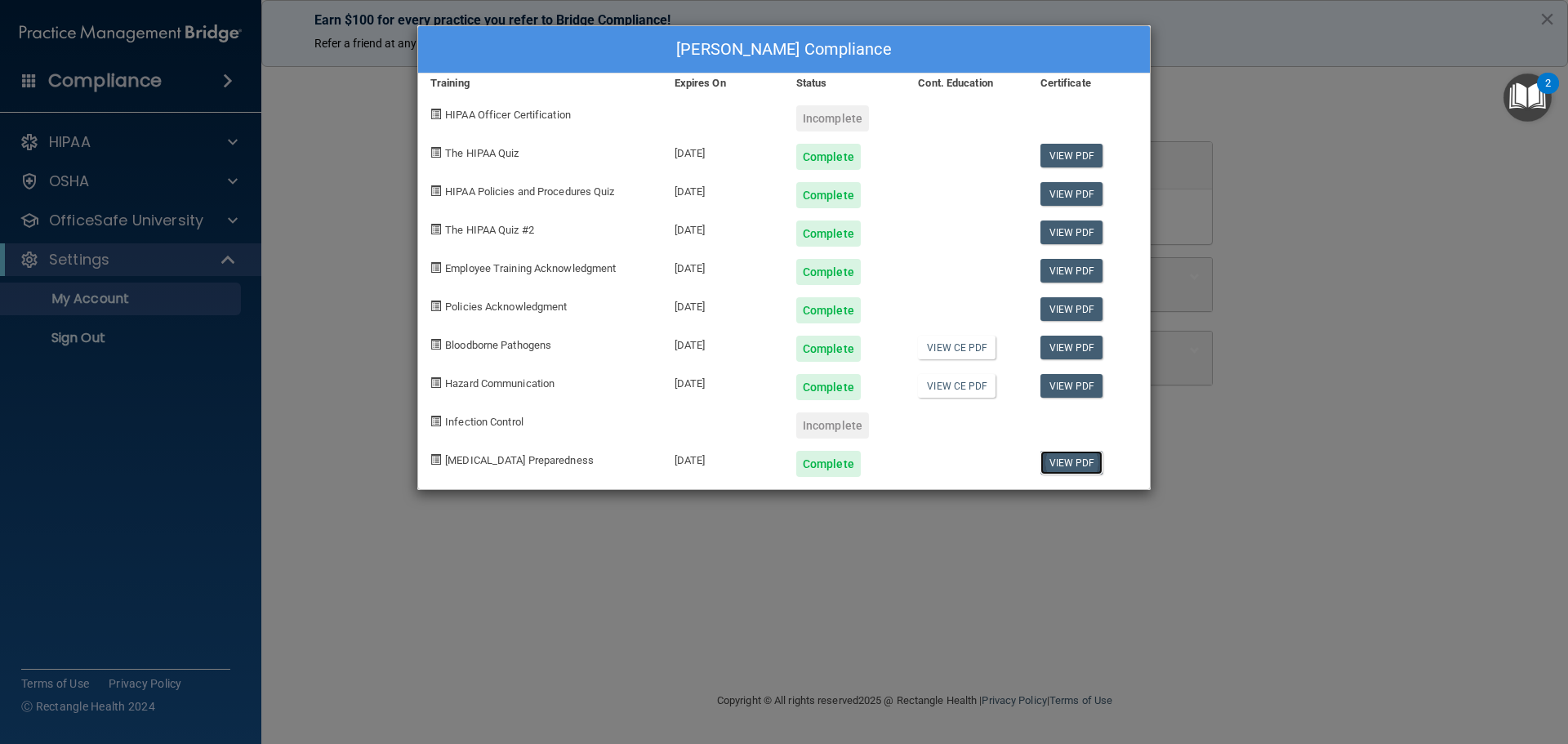
click at [1063, 461] on link "View PDF" at bounding box center [1071, 462] width 63 height 23
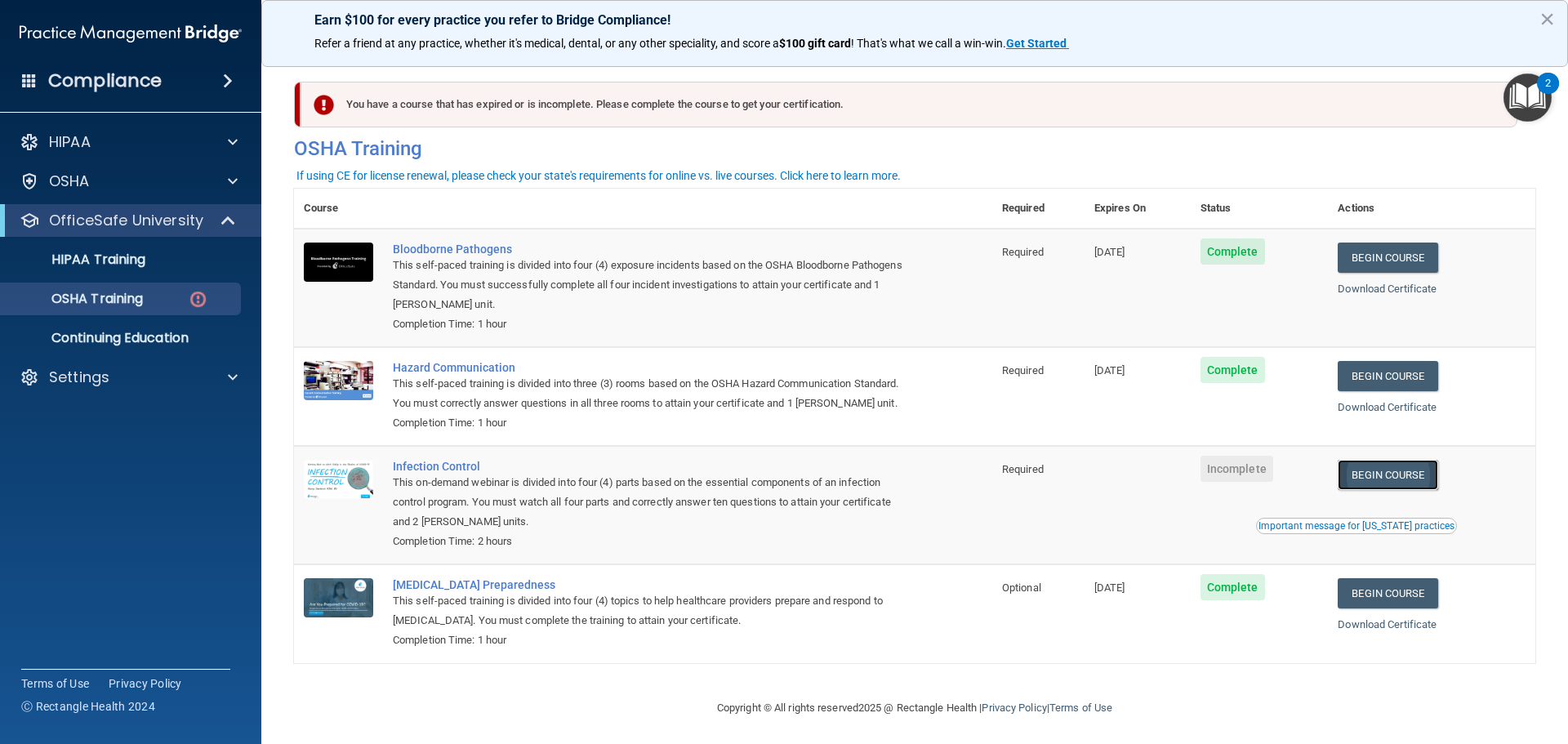
click at [1411, 490] on link "Begin Course" at bounding box center [1387, 474] width 99 height 30
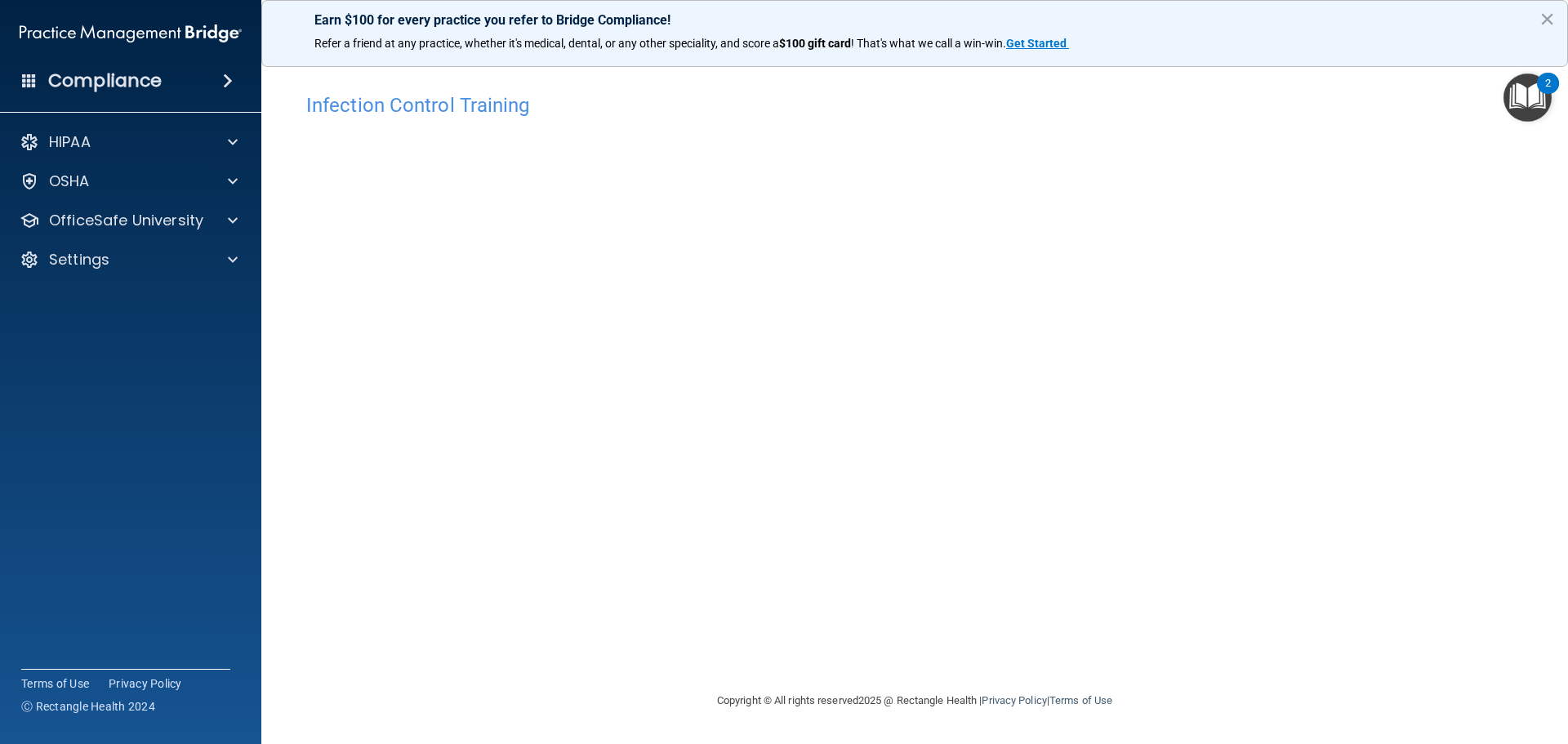
click at [1297, 497] on div "Infection Control Training This course doesn’t expire until . Are you sure you …" at bounding box center [915, 388] width 1241 height 605
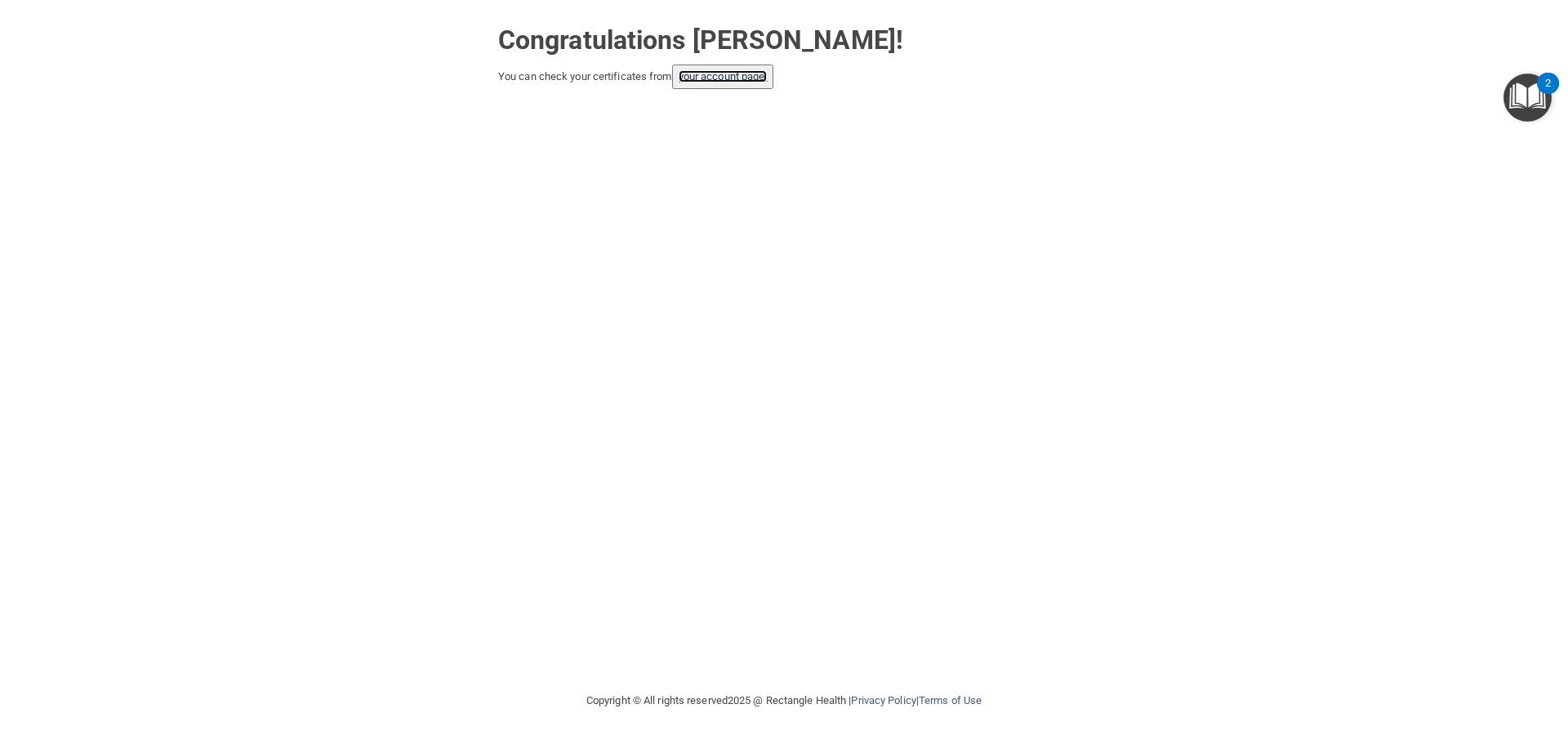
click at [733, 79] on link "your account page!" at bounding box center [723, 76] width 89 height 12
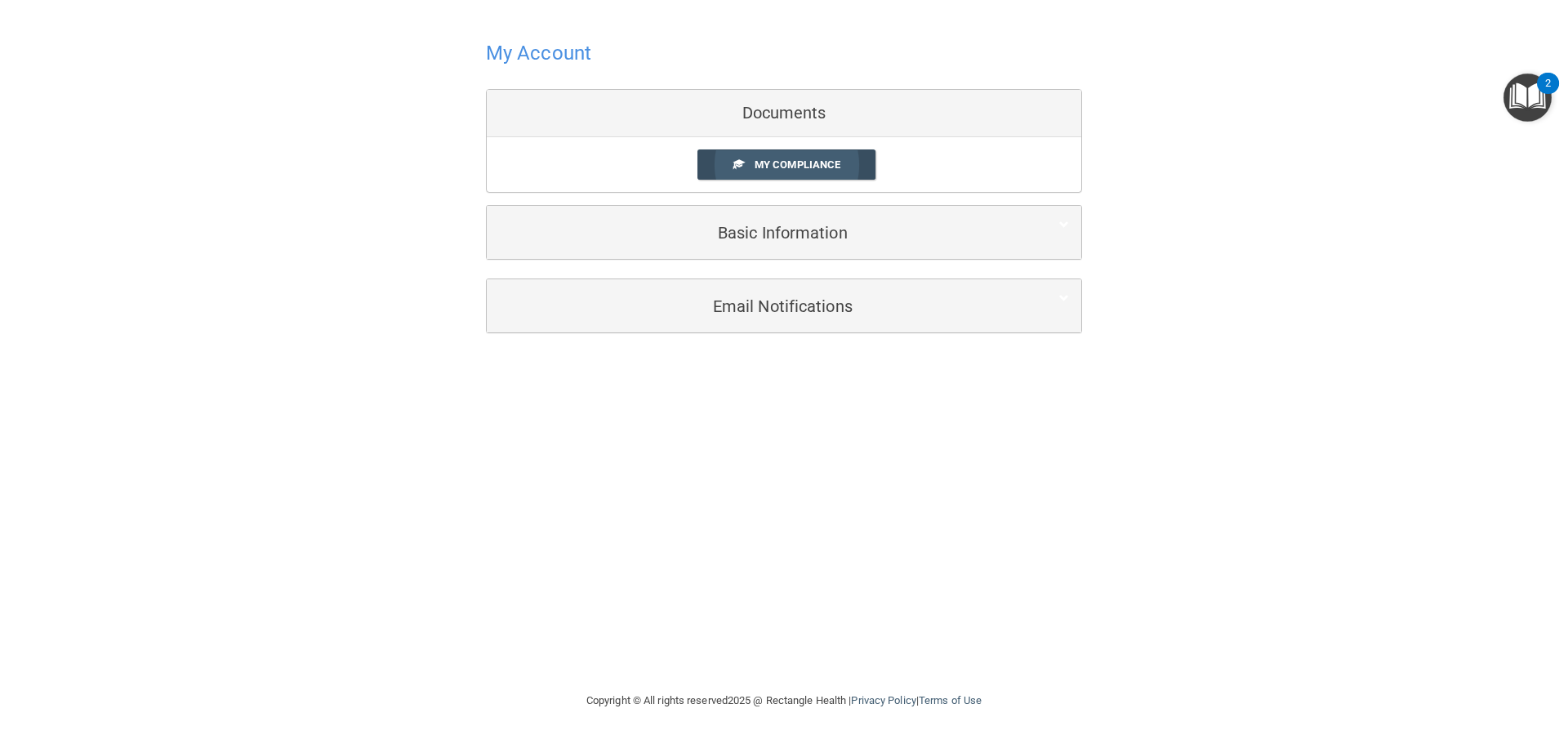
click at [776, 164] on span "My Compliance" at bounding box center [797, 164] width 85 height 12
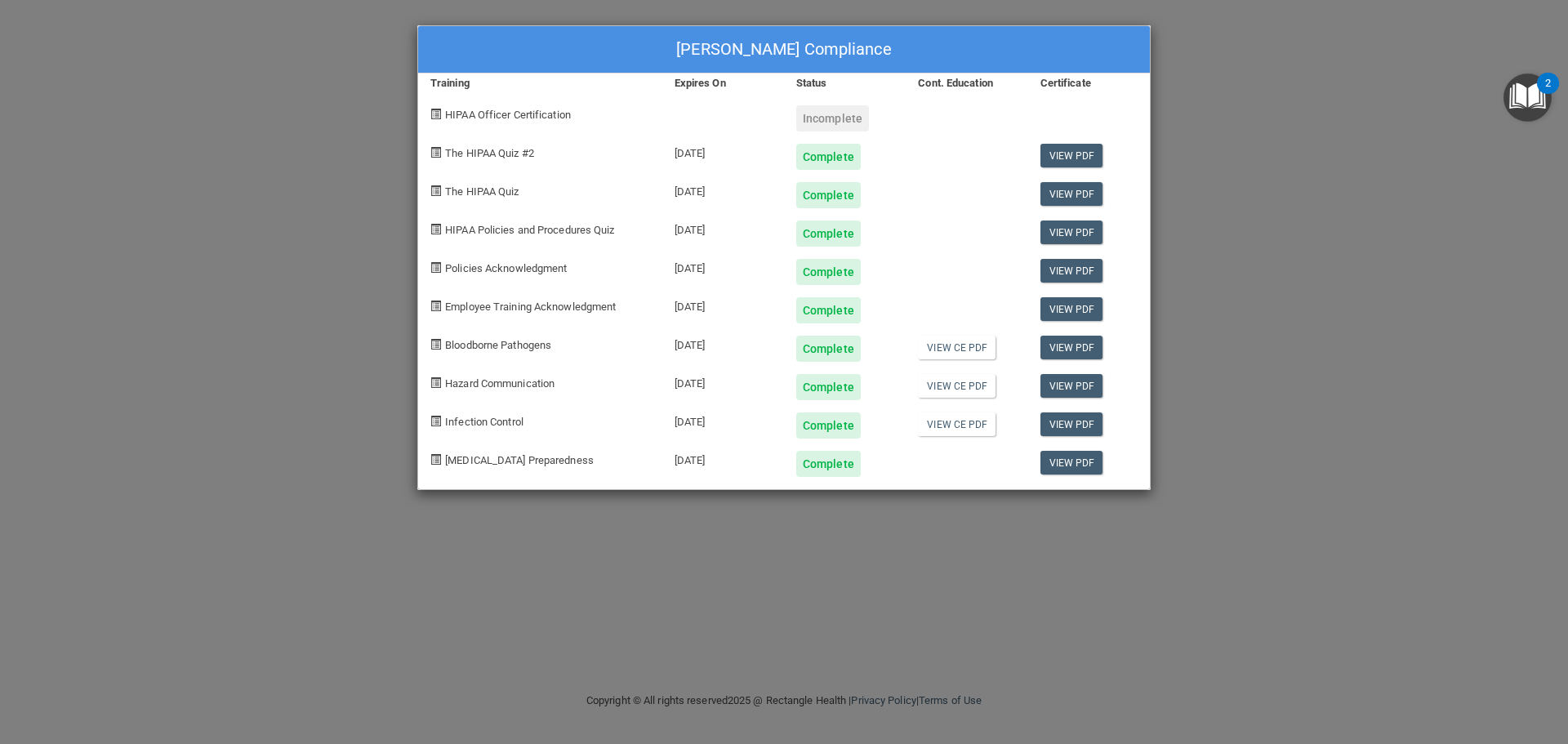
click at [1233, 115] on div "Jennifer Behler's Compliance Training Expires On Status Cont. Education Certifi…" at bounding box center [784, 372] width 1568 height 744
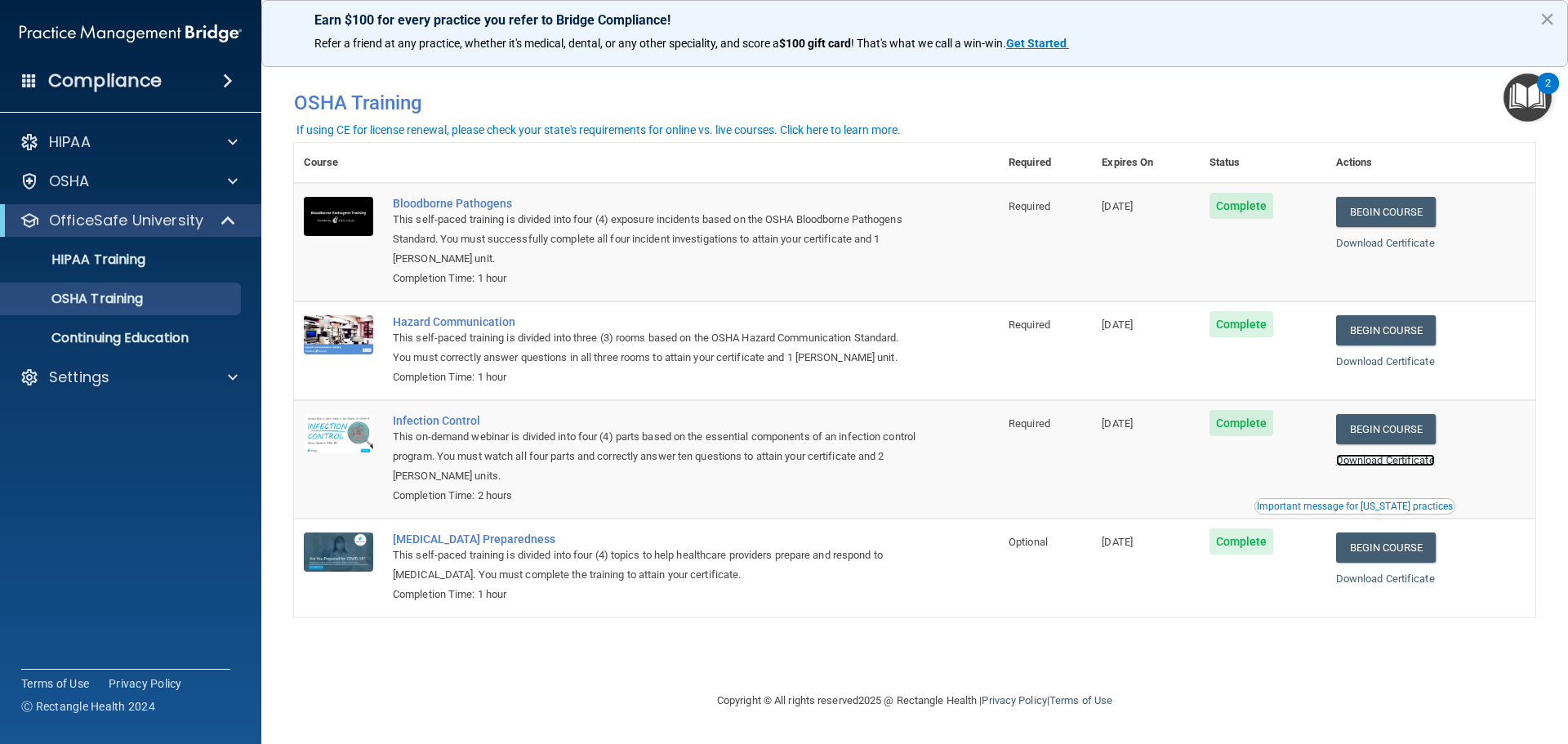
click at [1411, 462] on link "Download Certificate" at bounding box center [1384, 459] width 98 height 12
click at [77, 187] on p "OSHA" at bounding box center [69, 181] width 41 height 20
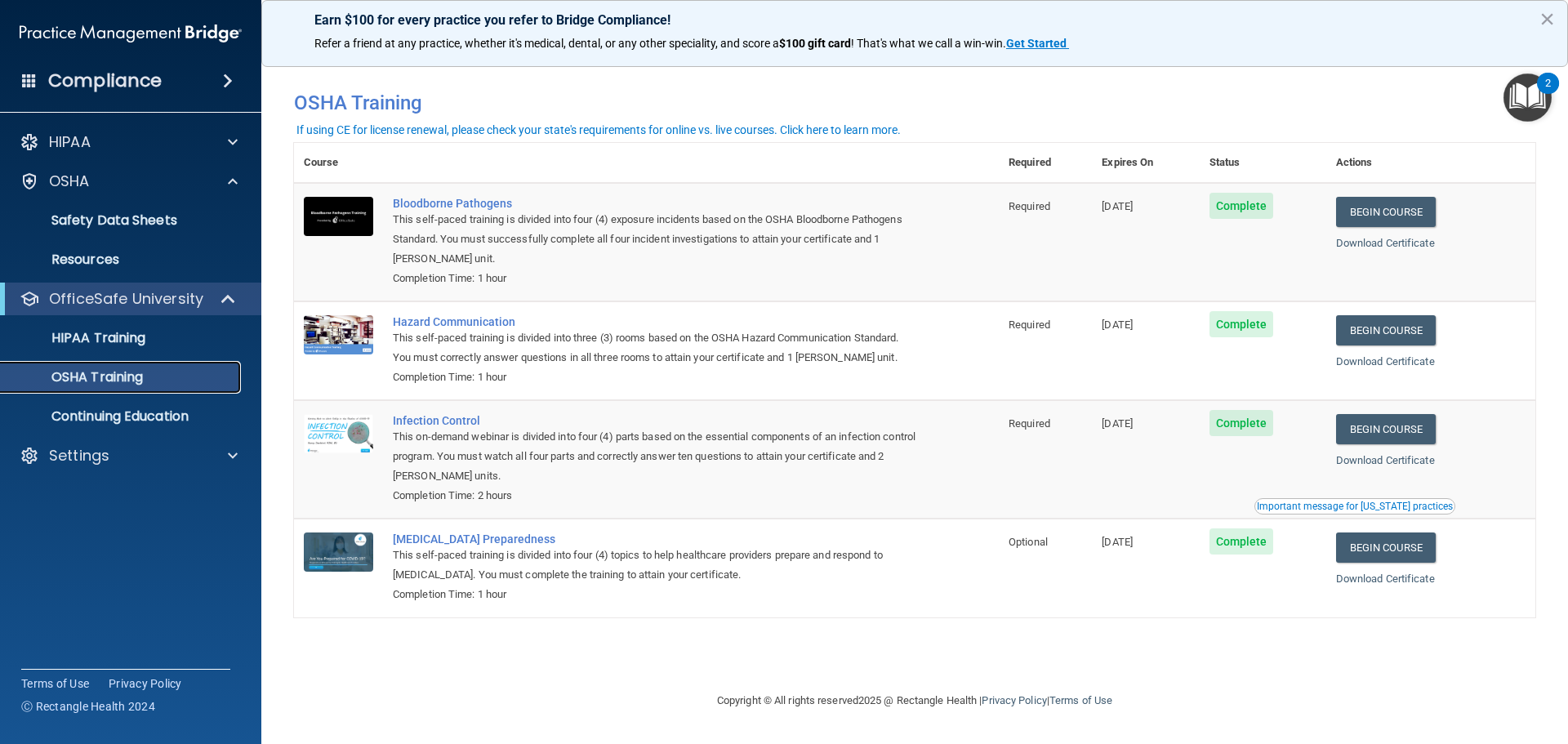
click at [126, 381] on p "OSHA Training" at bounding box center [76, 377] width 132 height 16
click at [115, 339] on p "HIPAA Training" at bounding box center [78, 337] width 135 height 16
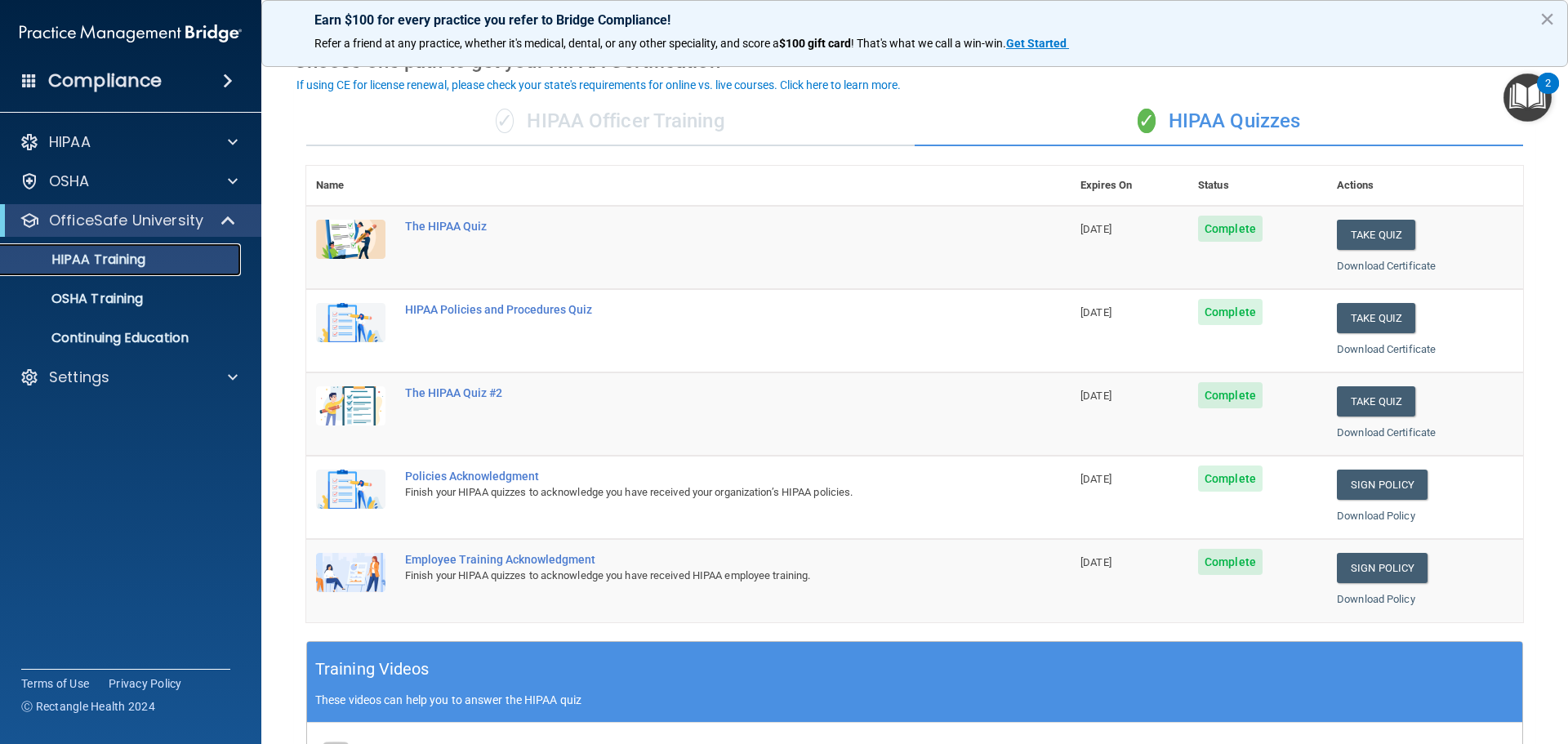
scroll to position [163, 0]
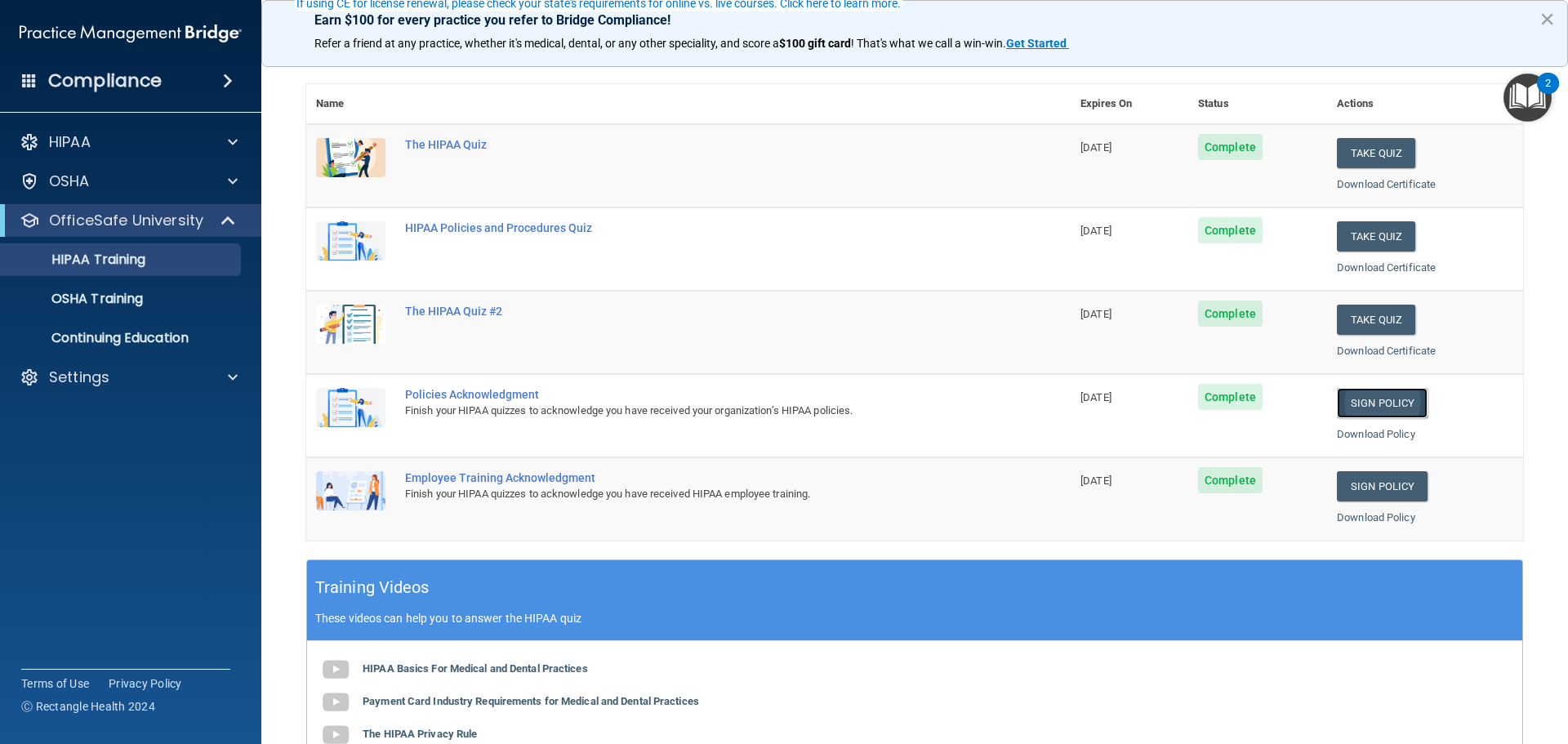
click at [1378, 401] on link "Sign Policy" at bounding box center [1381, 403] width 91 height 30
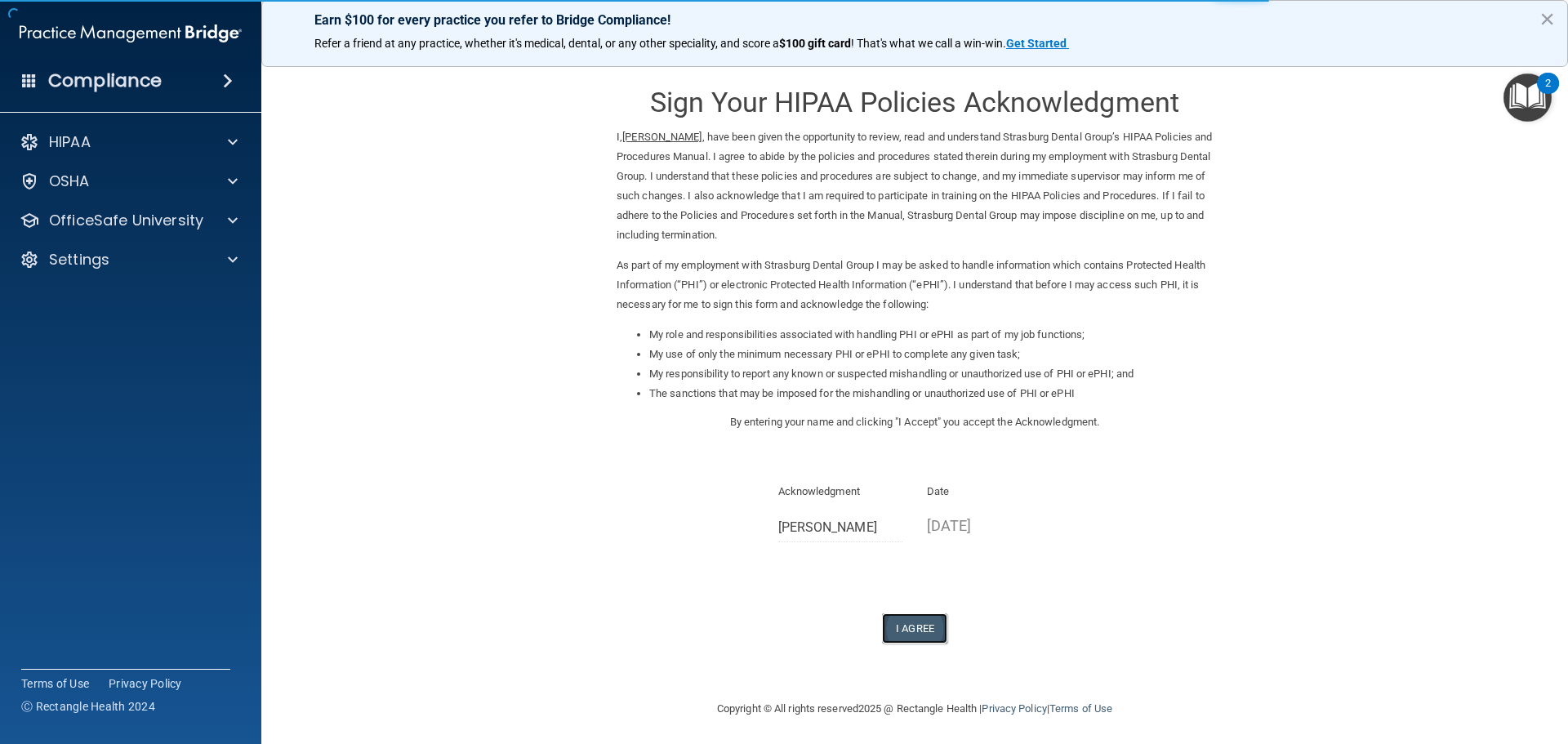
click at [914, 631] on button "I Agree" at bounding box center [915, 628] width 66 height 30
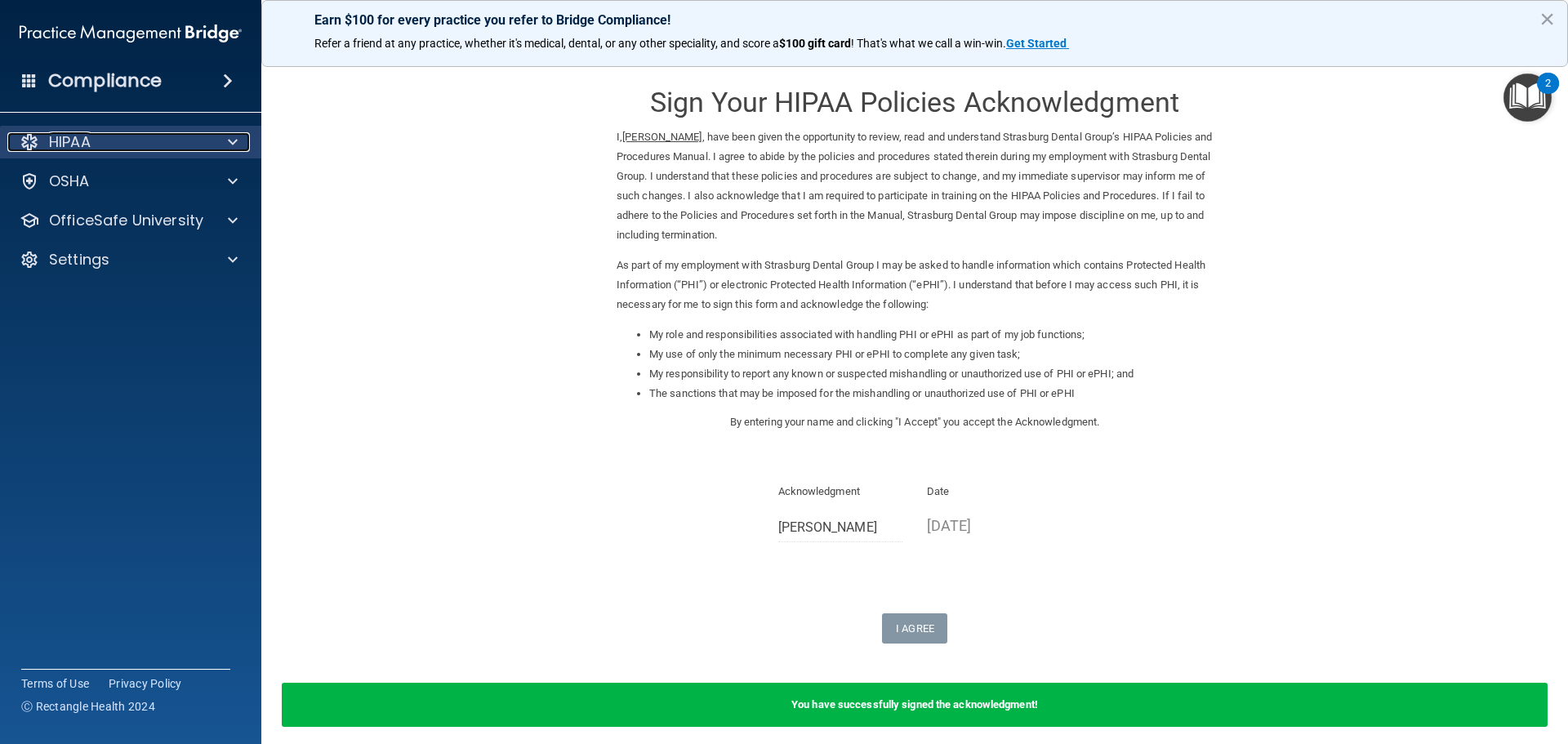
click at [138, 148] on div "HIPAA" at bounding box center [109, 141] width 202 height 20
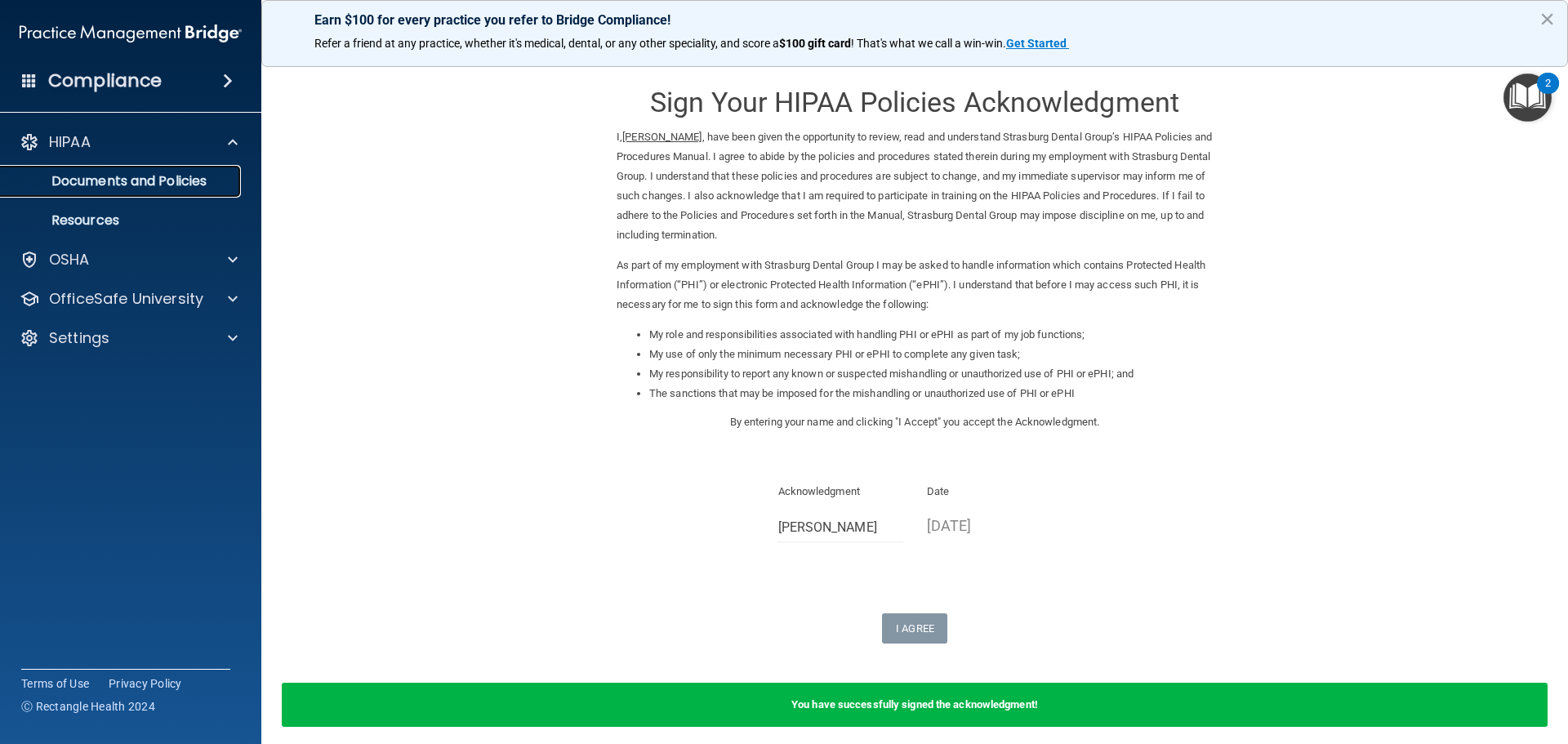
click at [151, 180] on p "Documents and Policies" at bounding box center [122, 181] width 223 height 16
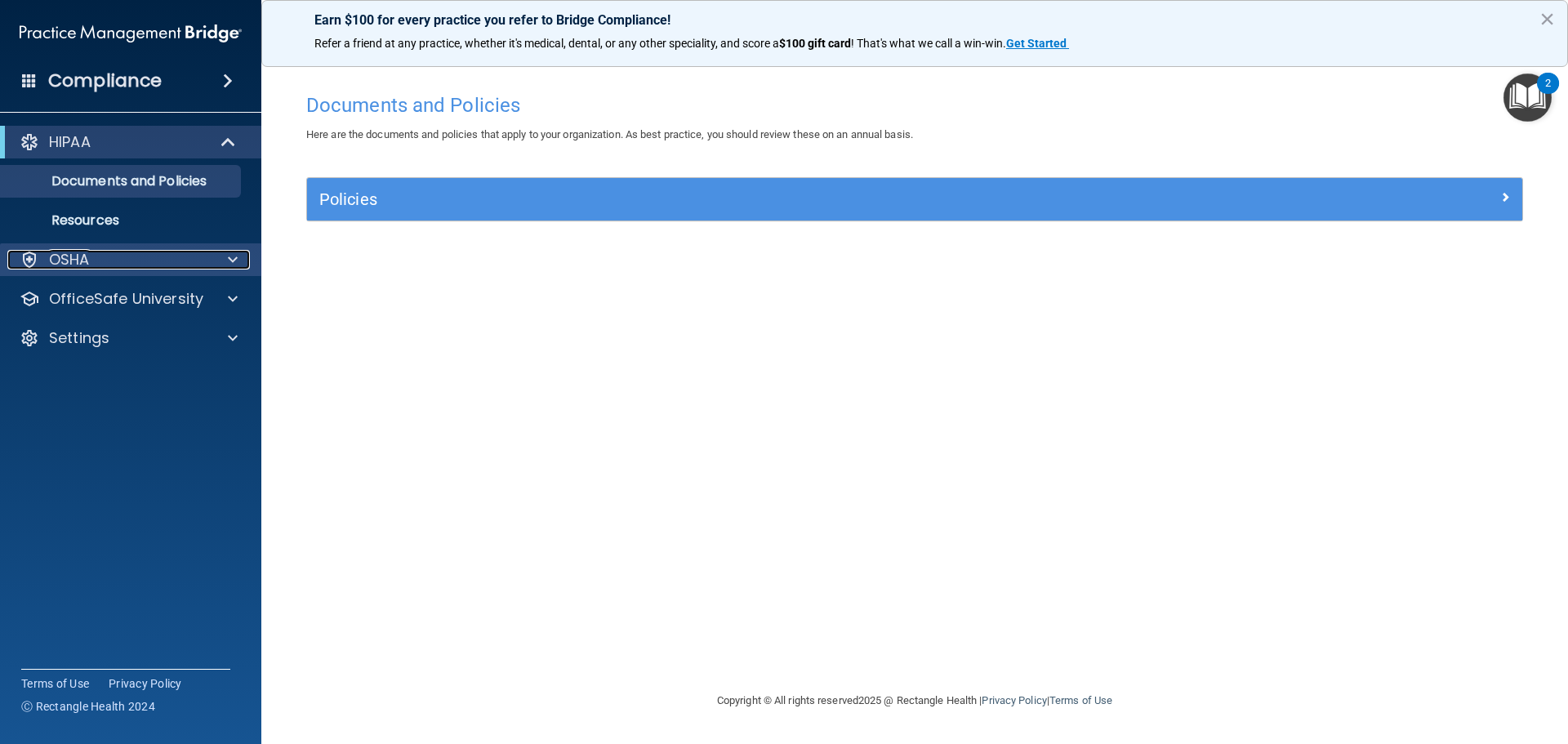
click at [121, 256] on div "OSHA" at bounding box center [109, 260] width 202 height 20
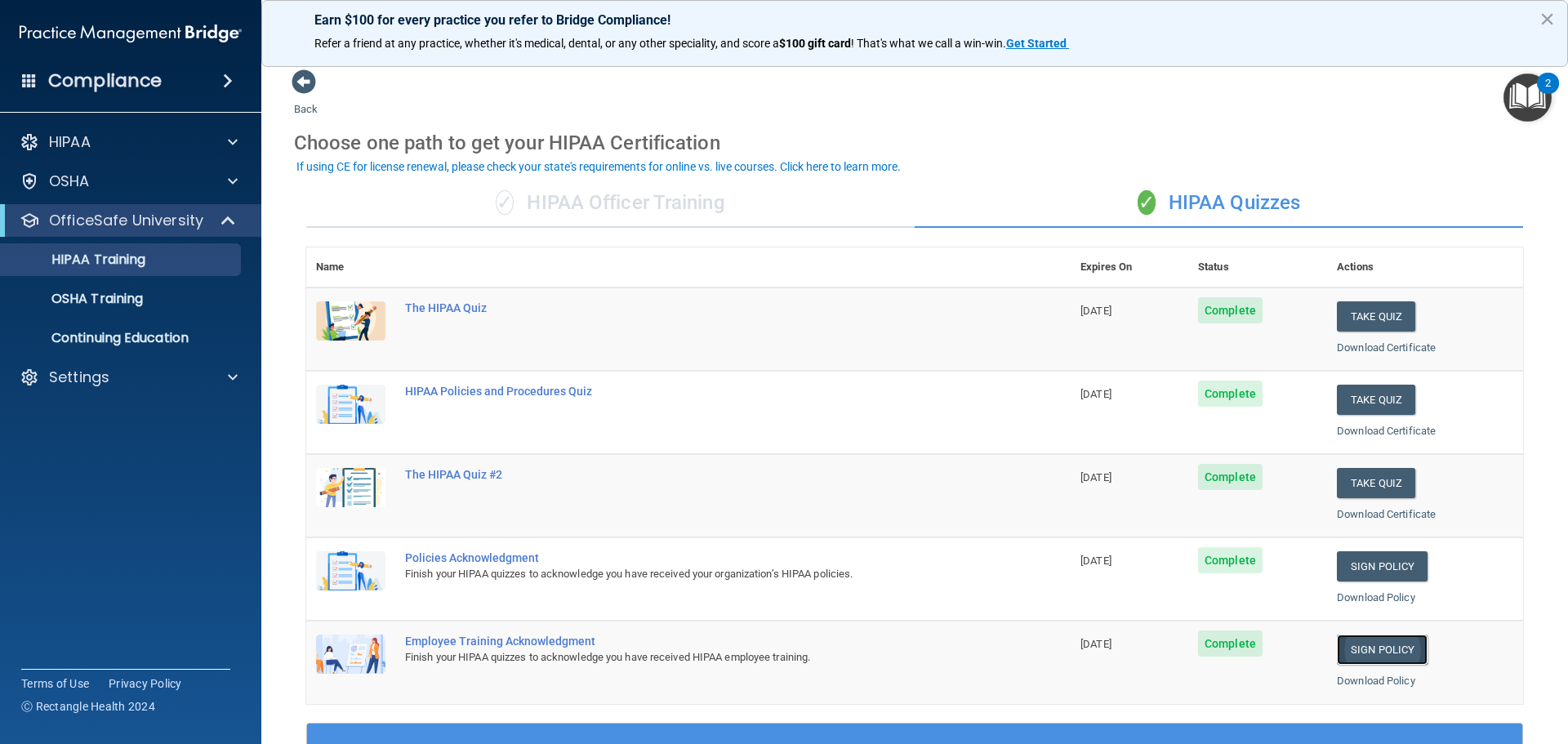
click at [1366, 650] on link "Sign Policy" at bounding box center [1381, 649] width 91 height 30
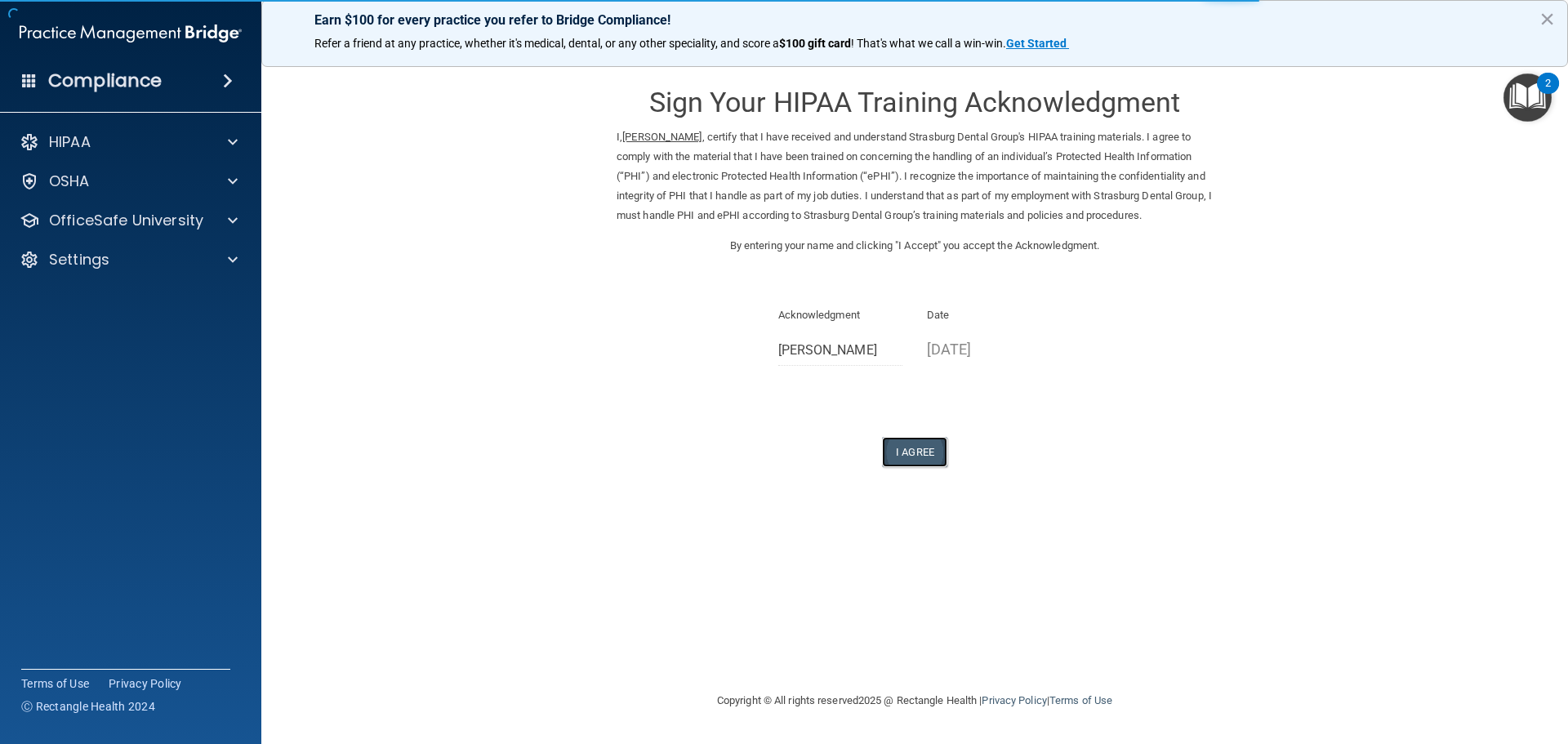
click at [910, 454] on button "I Agree" at bounding box center [915, 452] width 66 height 30
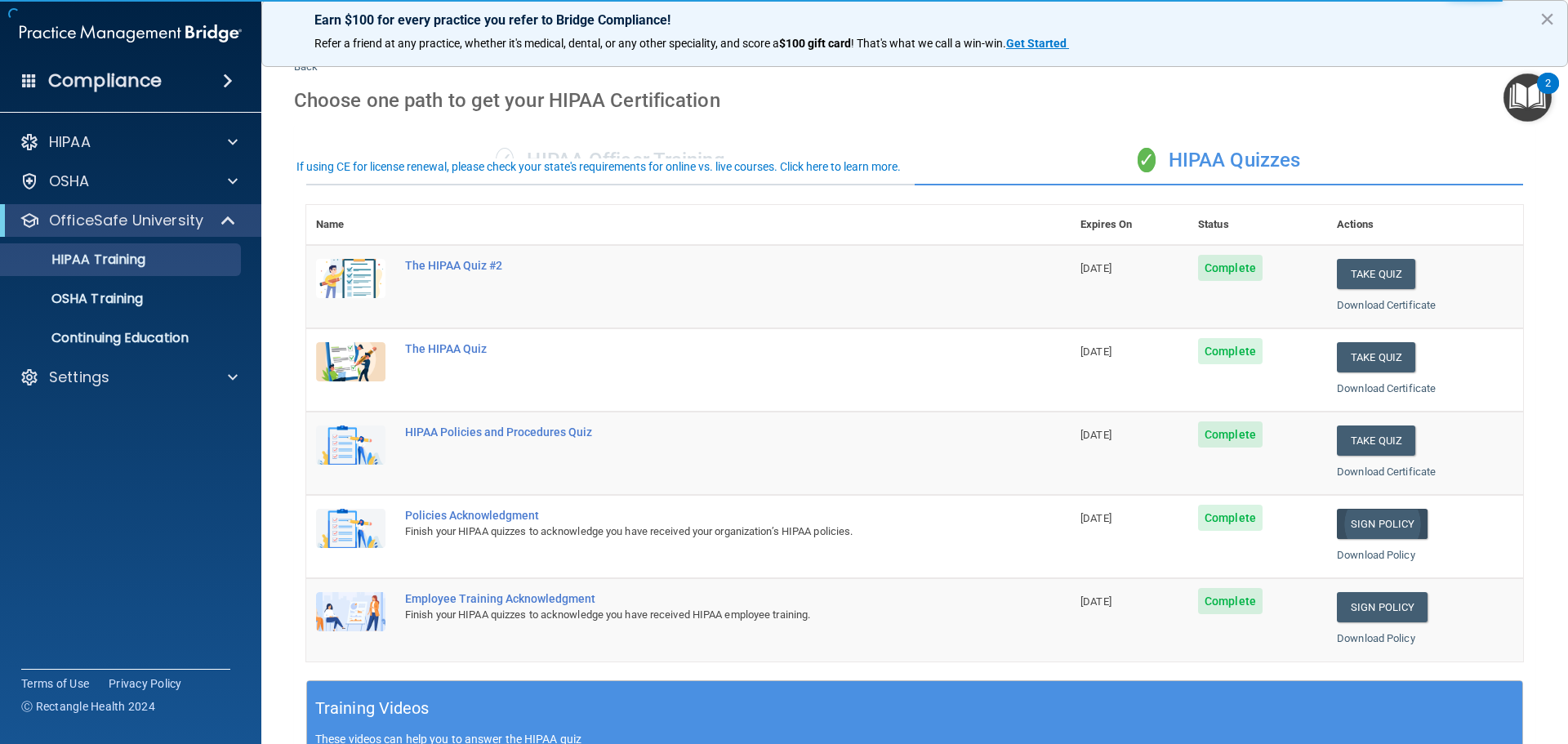
scroll to position [82, 0]
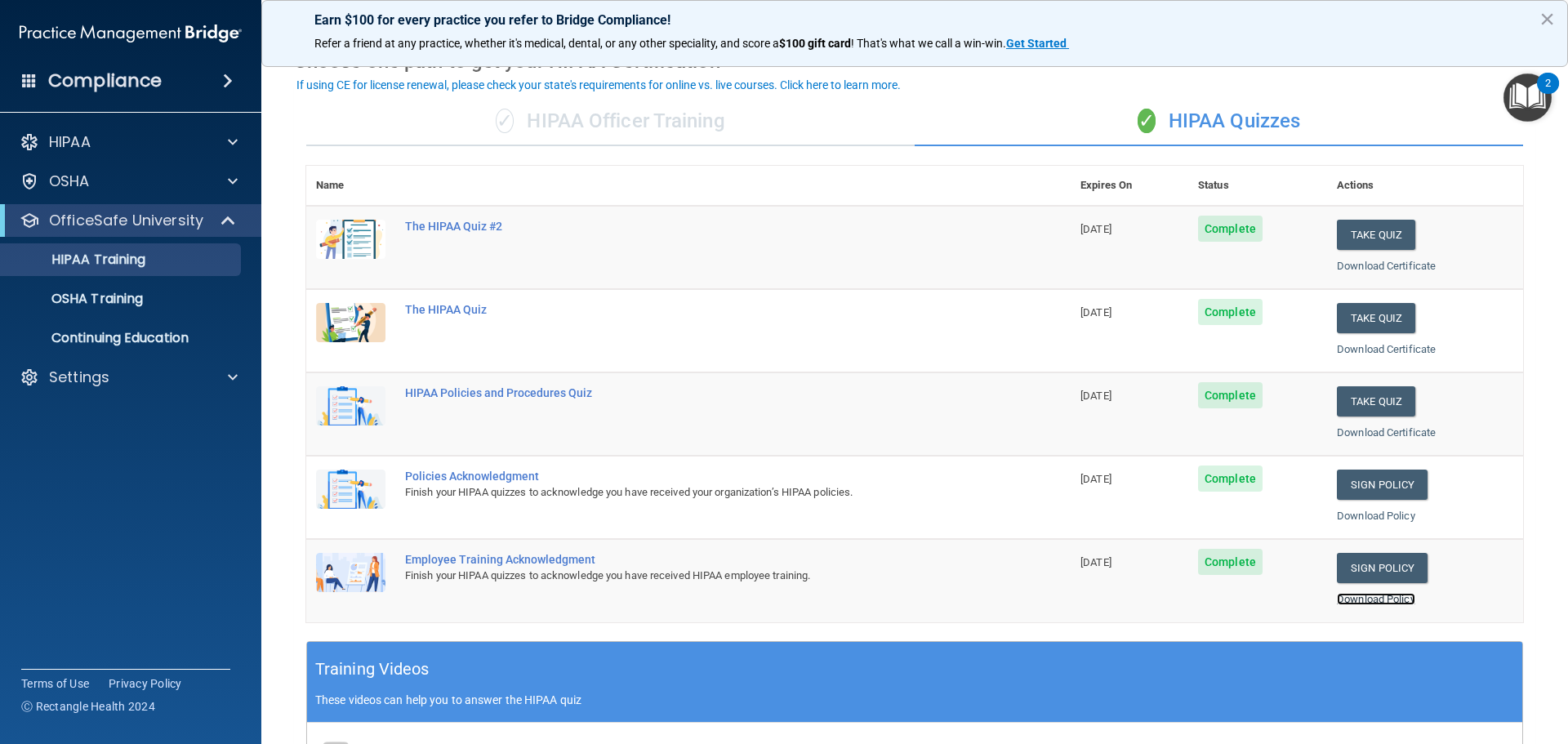
click at [1376, 600] on link "Download Policy" at bounding box center [1376, 598] width 79 height 12
click at [126, 345] on p "Continuing Education" at bounding box center [122, 337] width 223 height 16
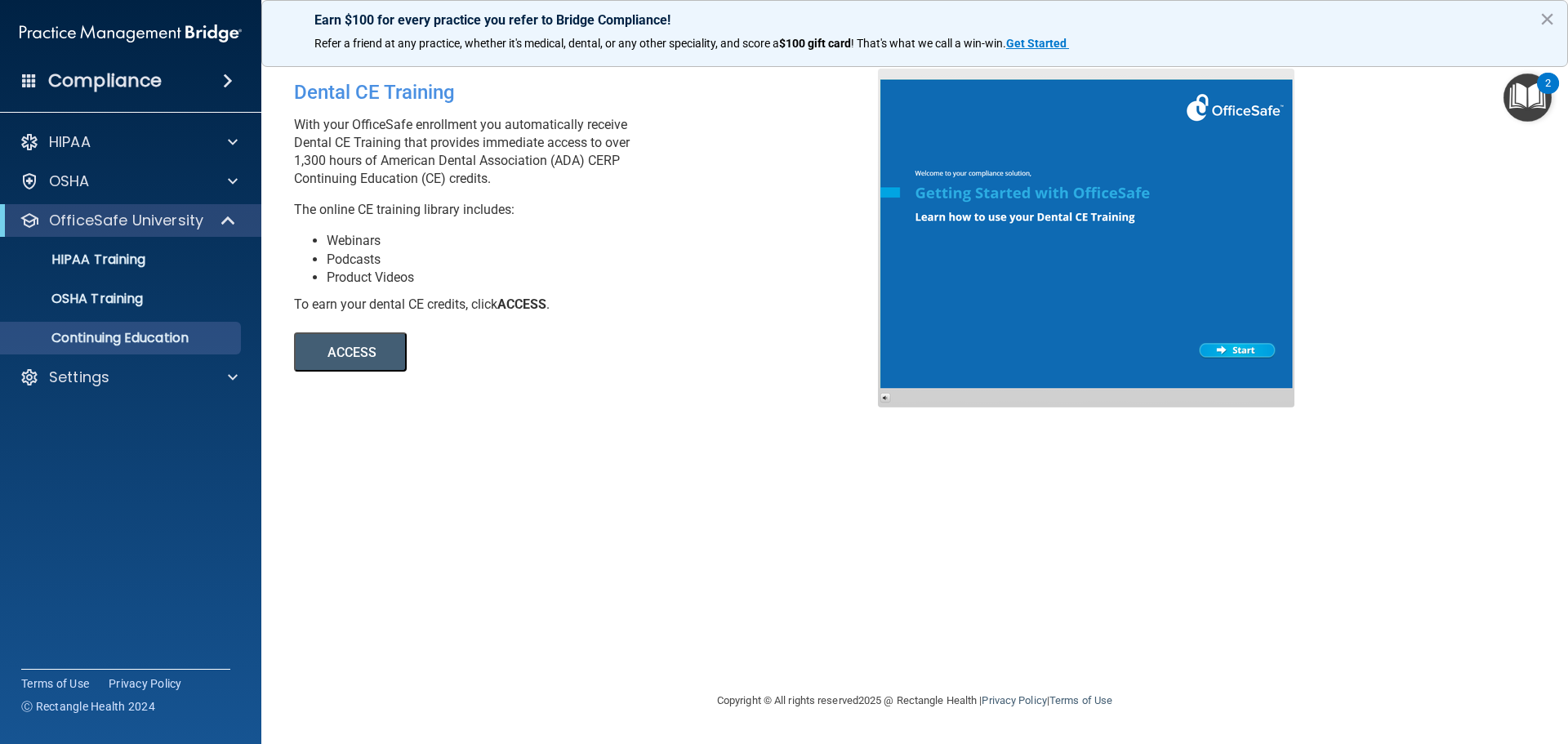
click at [339, 365] on button "ACCESS" at bounding box center [351, 352] width 112 height 39
